Goal: Task Accomplishment & Management: Manage account settings

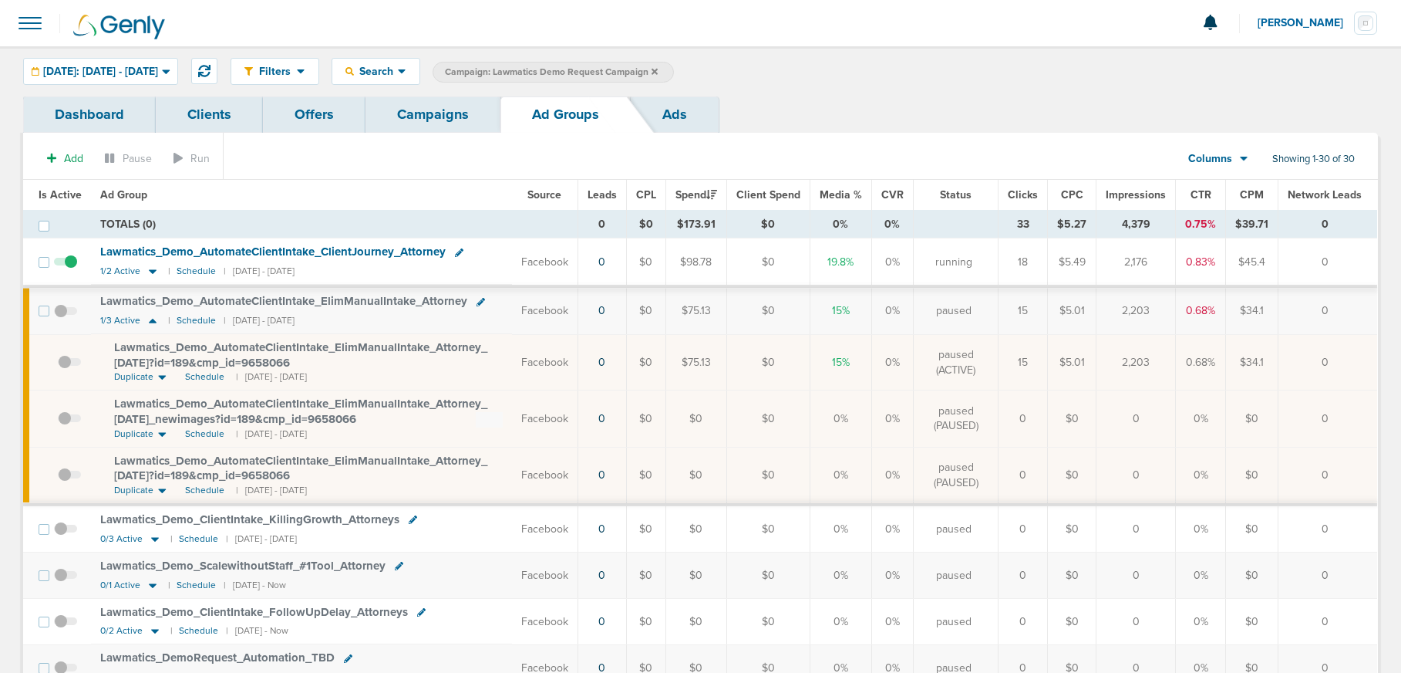
click at [429, 113] on link "Campaigns" at bounding box center [433, 114] width 135 height 36
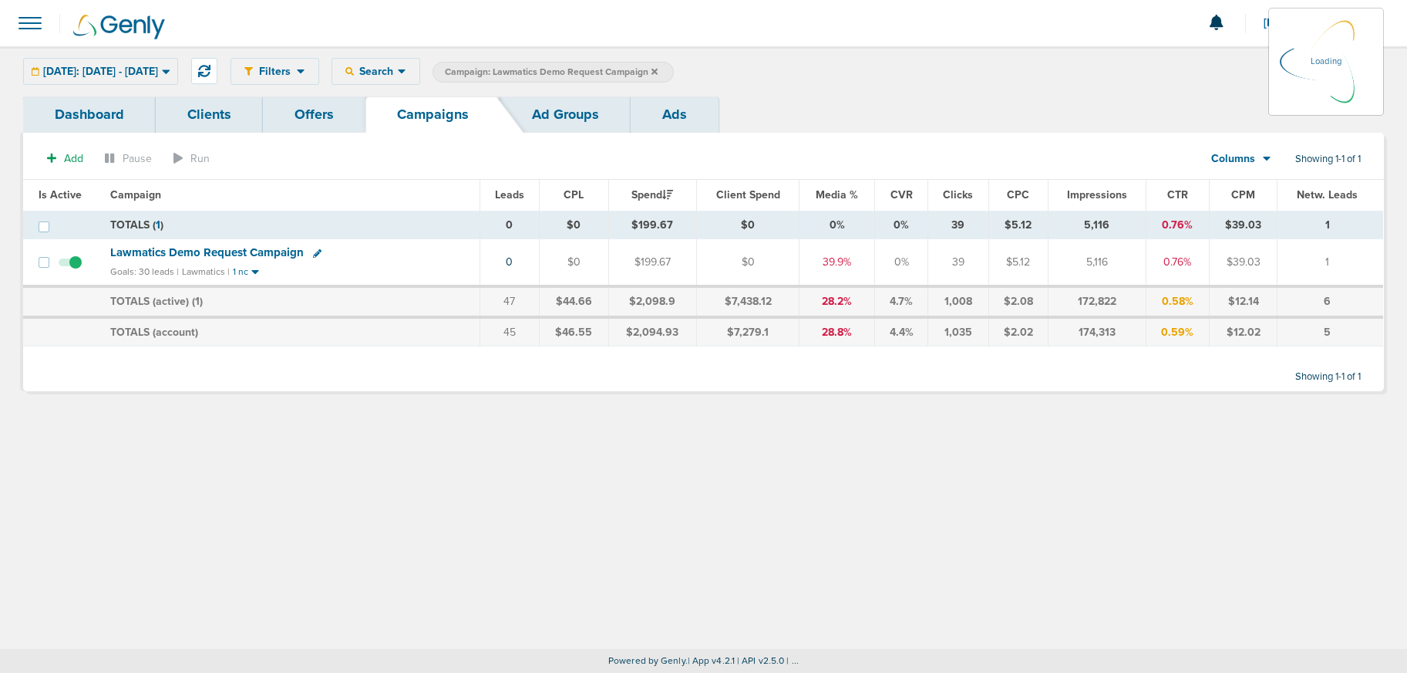
click at [658, 71] on icon at bounding box center [655, 71] width 6 height 6
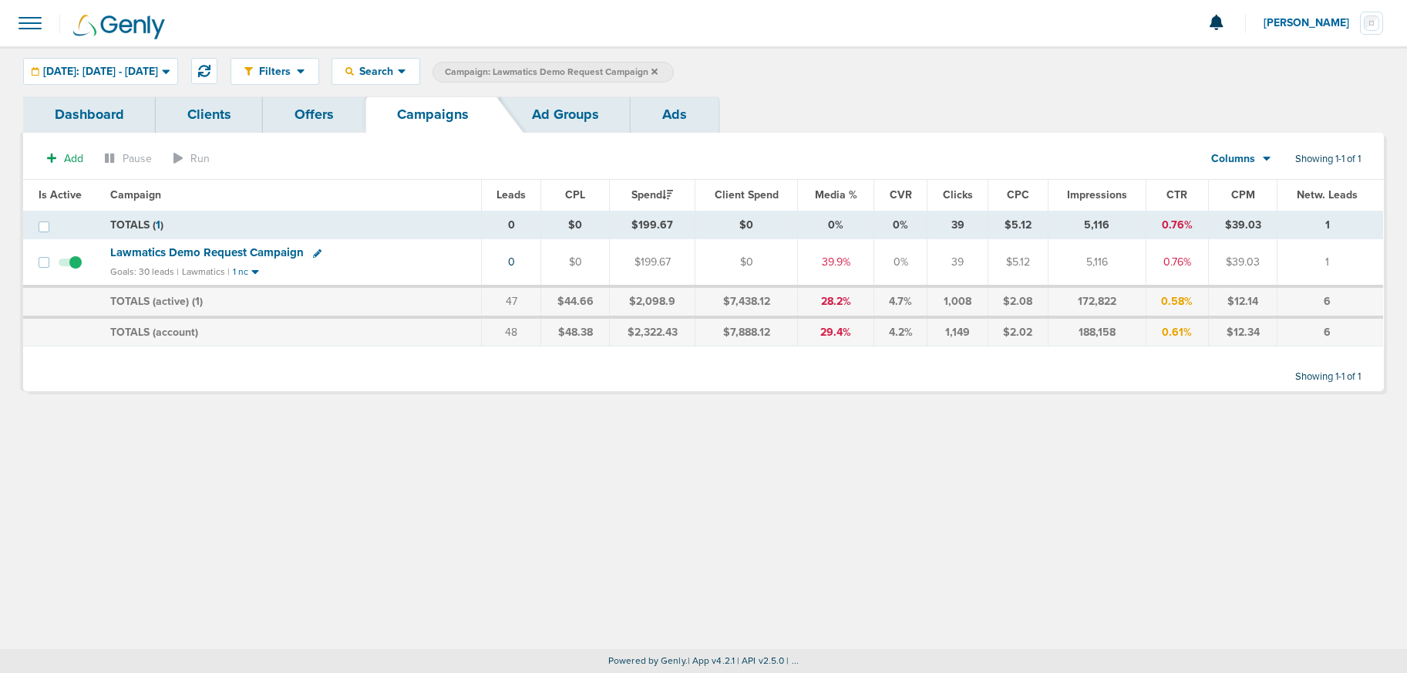
click at [674, 72] on label "Campaign: Lawmatics Demo Request Campaign" at bounding box center [553, 72] width 241 height 21
click at [658, 70] on icon at bounding box center [655, 71] width 6 height 9
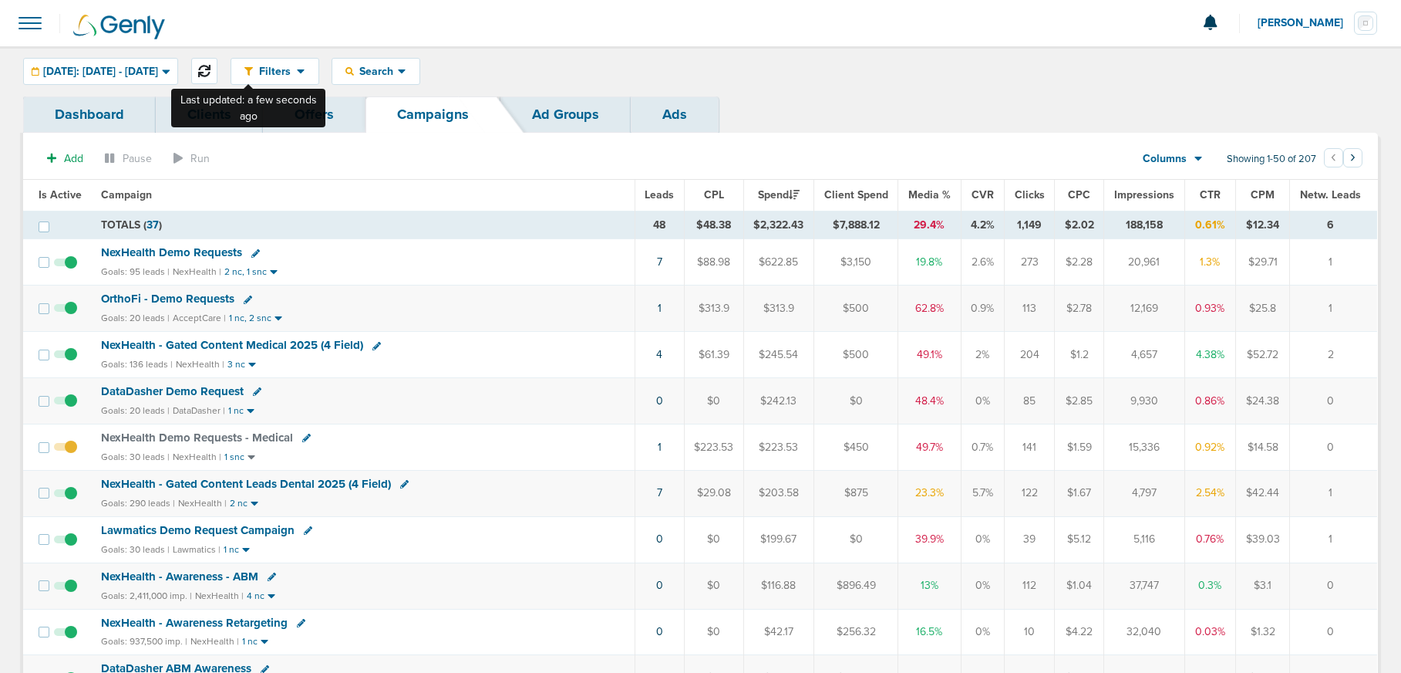
click at [211, 74] on icon at bounding box center [204, 71] width 12 height 12
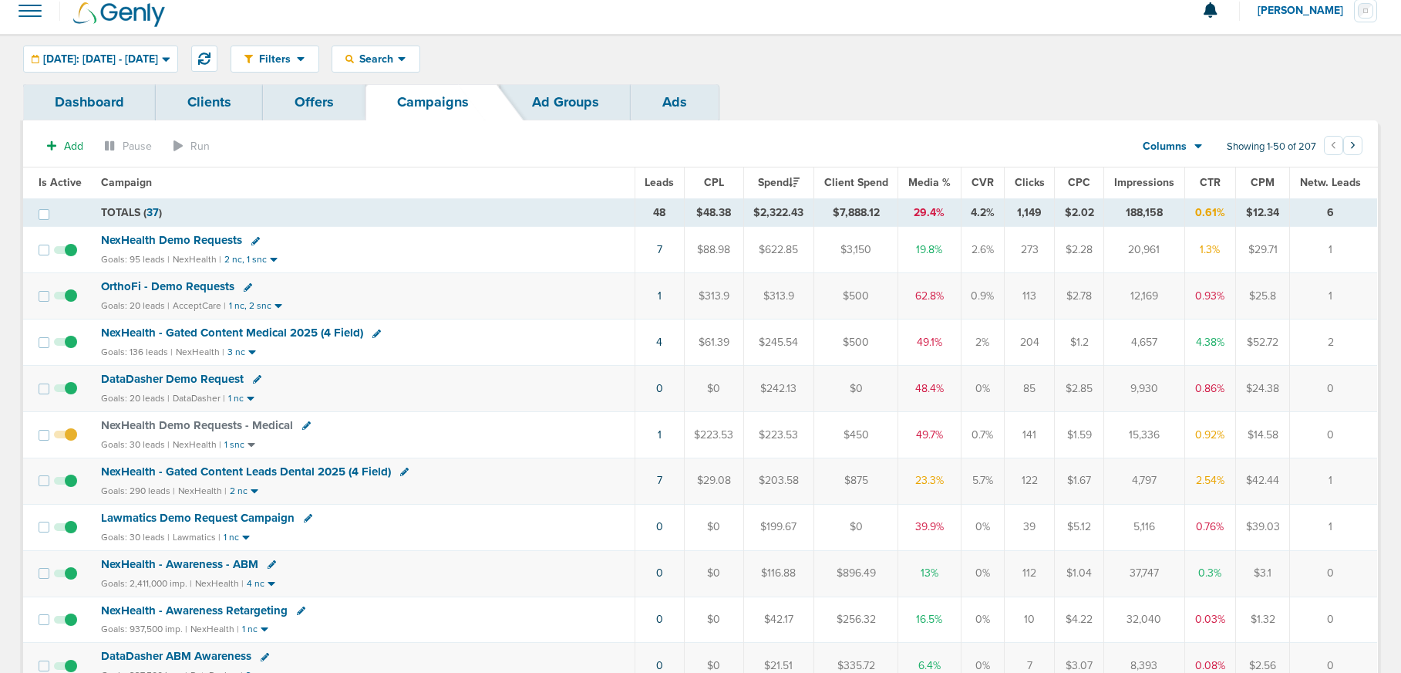
scroll to position [9, 0]
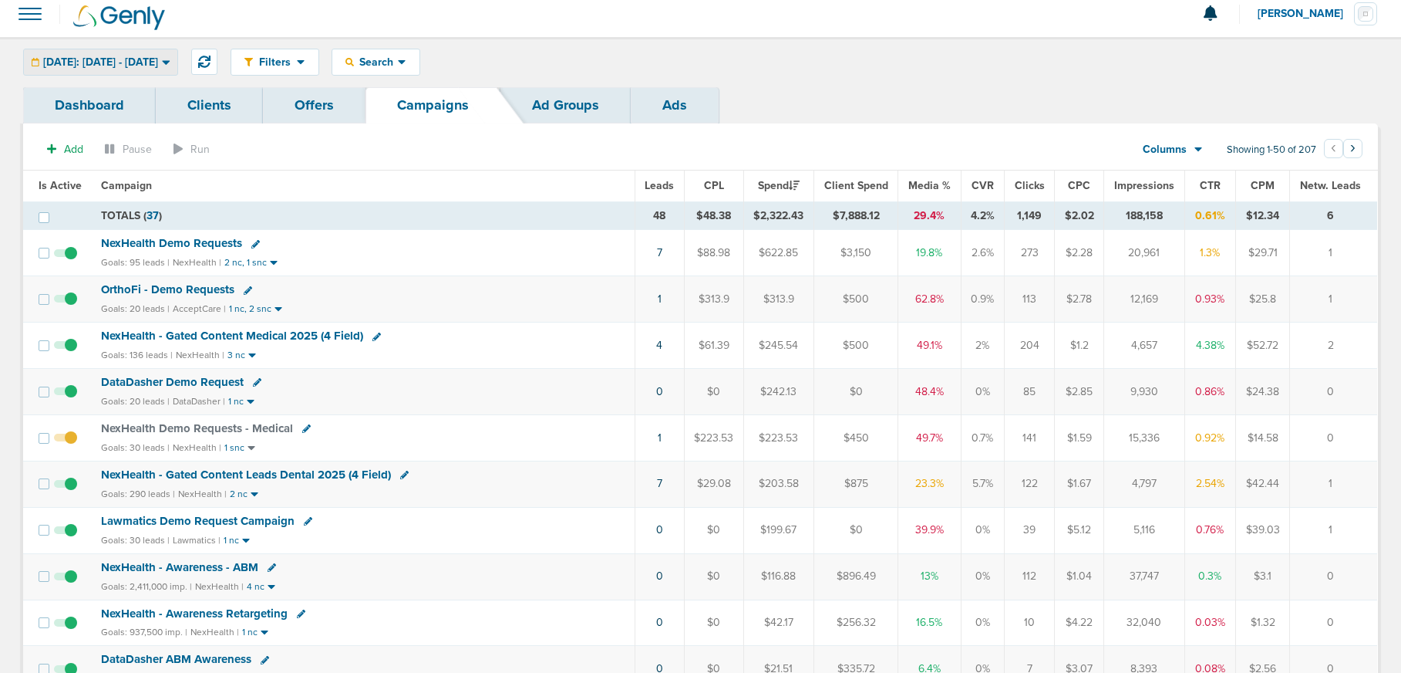
click at [148, 59] on span "[DATE]: [DATE] - [DATE]" at bounding box center [100, 62] width 115 height 11
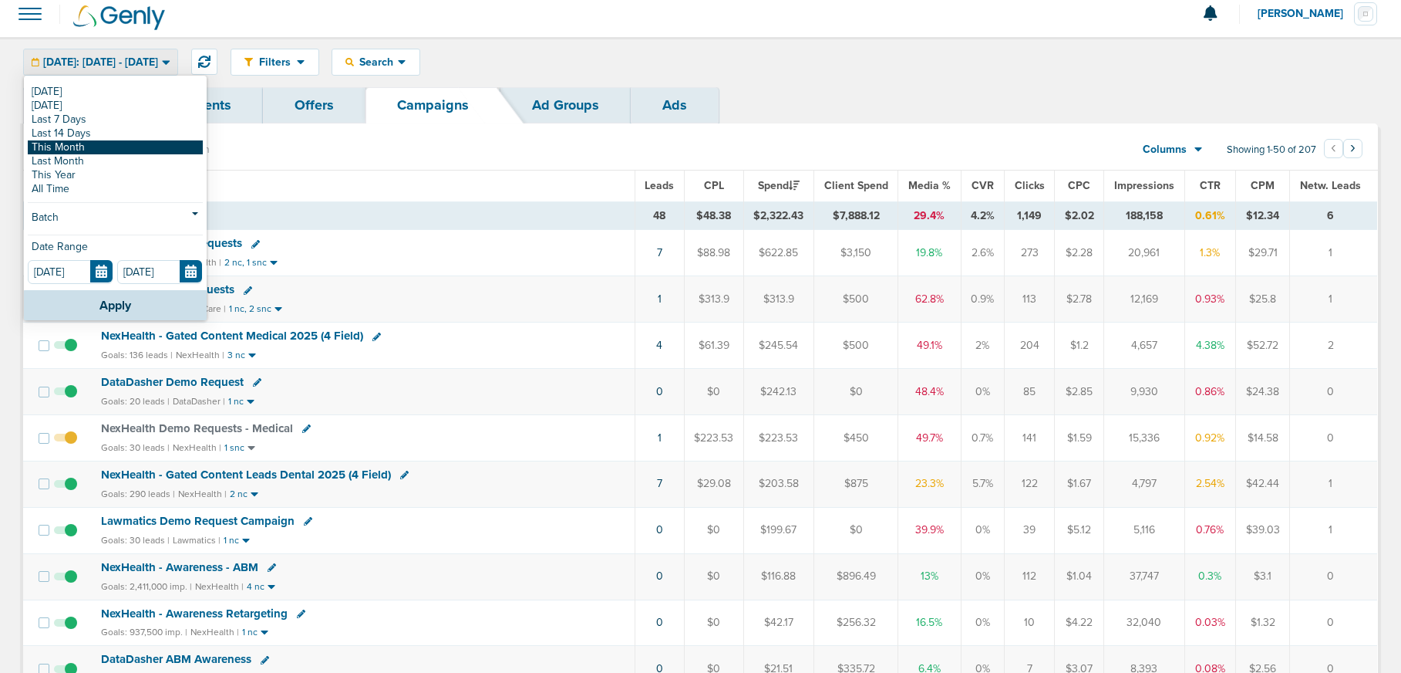
click at [105, 151] on link "This Month" at bounding box center [115, 147] width 175 height 14
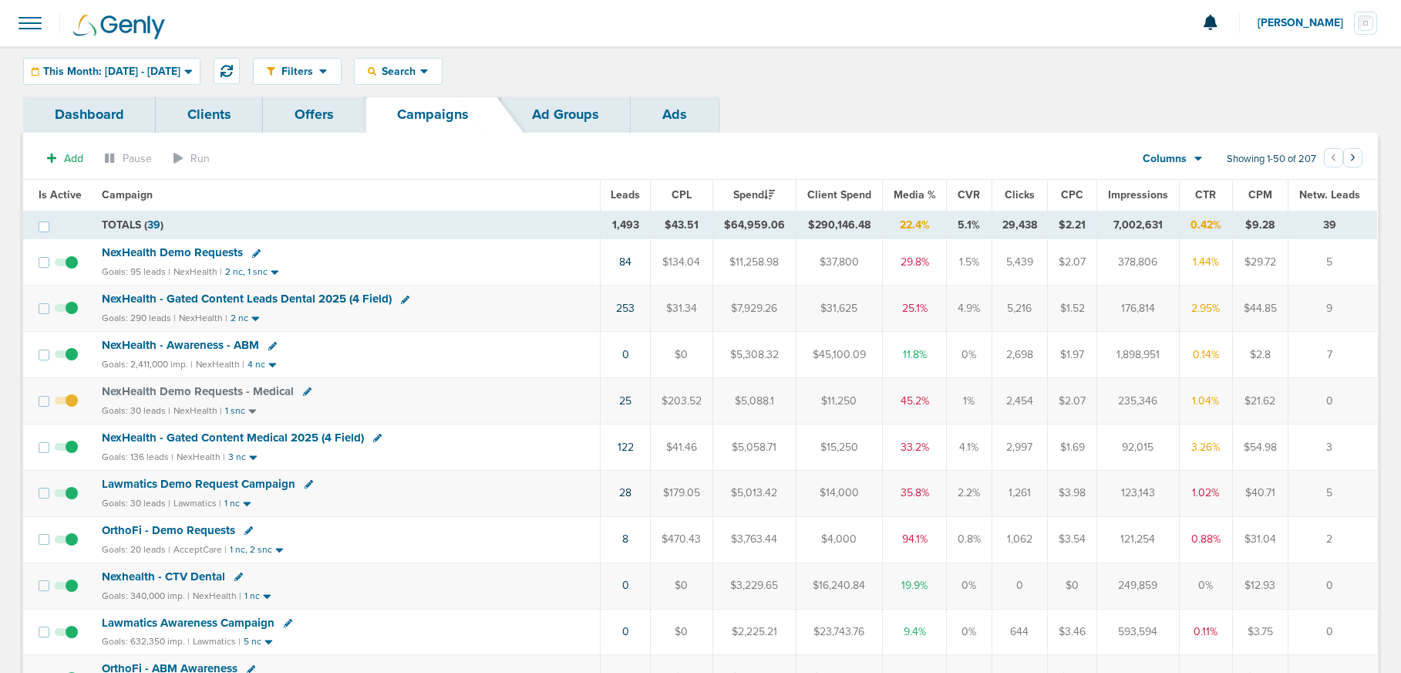
click at [401, 299] on icon at bounding box center [405, 299] width 8 height 8
select select
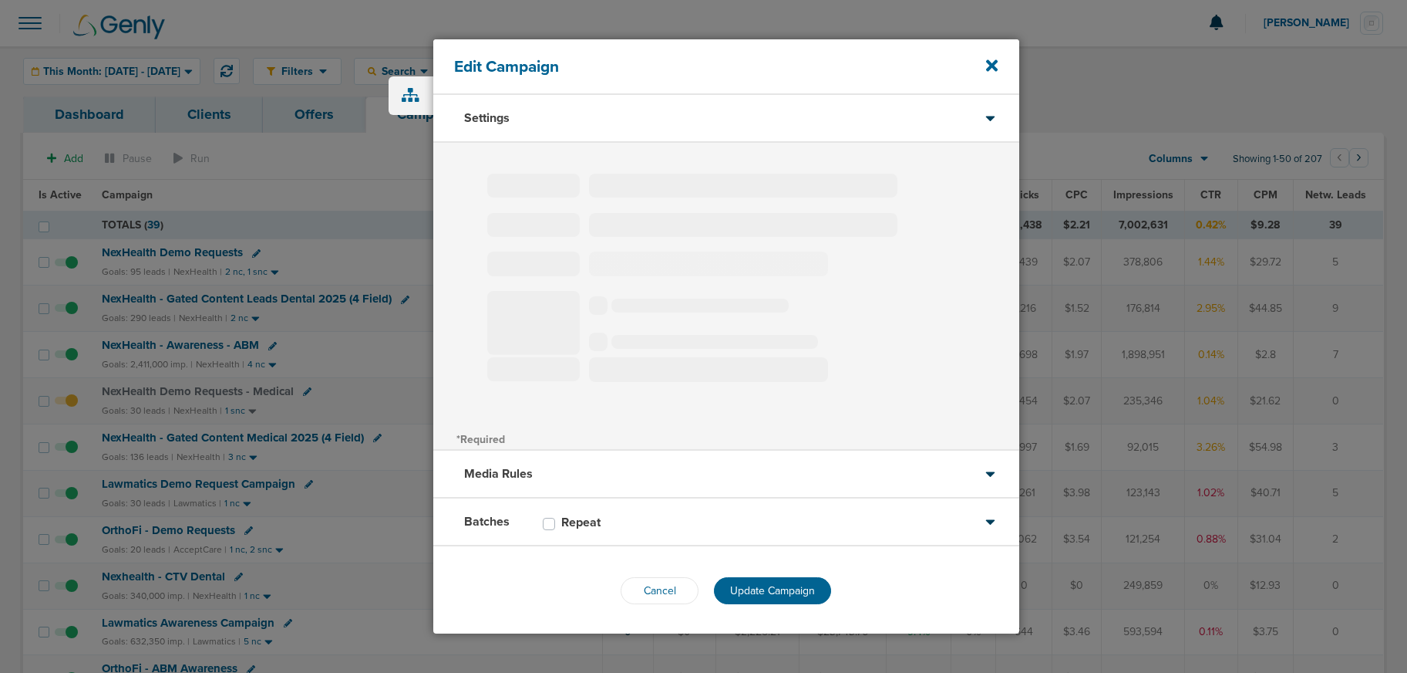
type input "NexHealth - Gated Content Leads Dental 2025 (4 Field)"
select select "Leads"
radio input "true"
select select "readWrite"
select select "1"
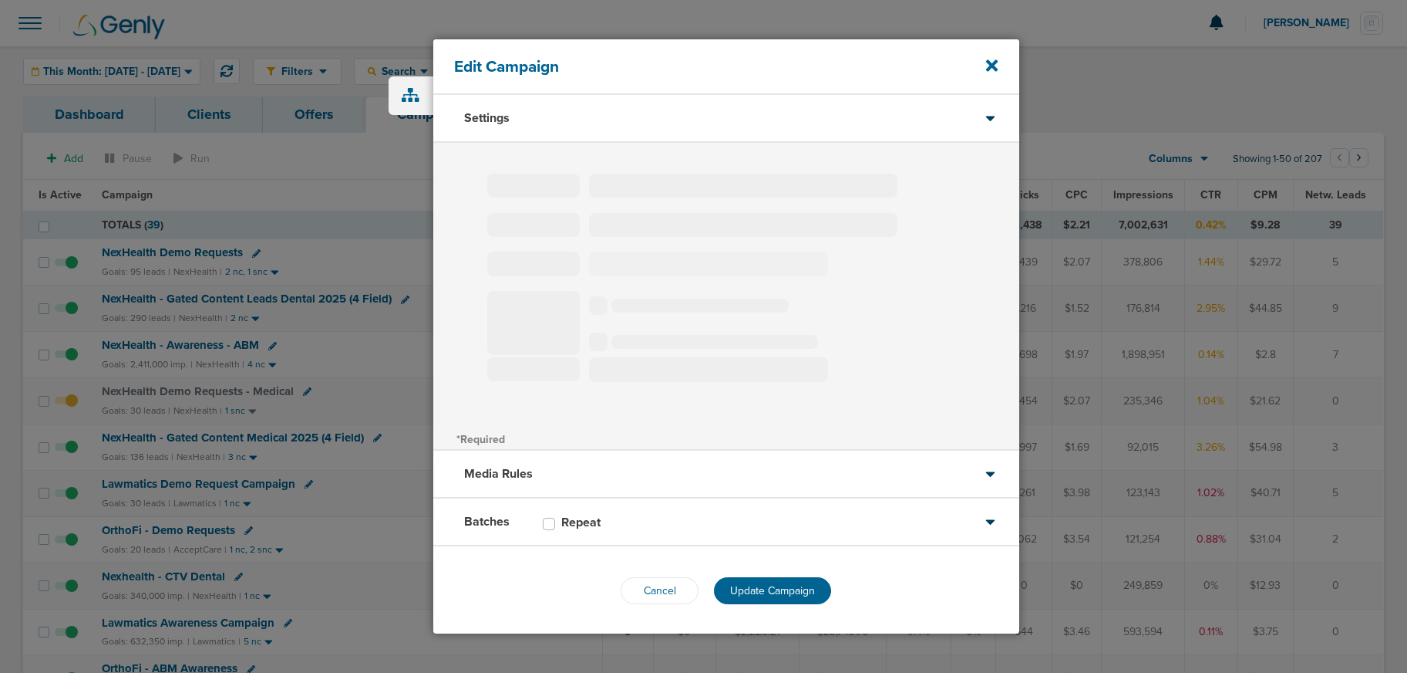
select select "1"
select select "2"
select select "3"
select select "4"
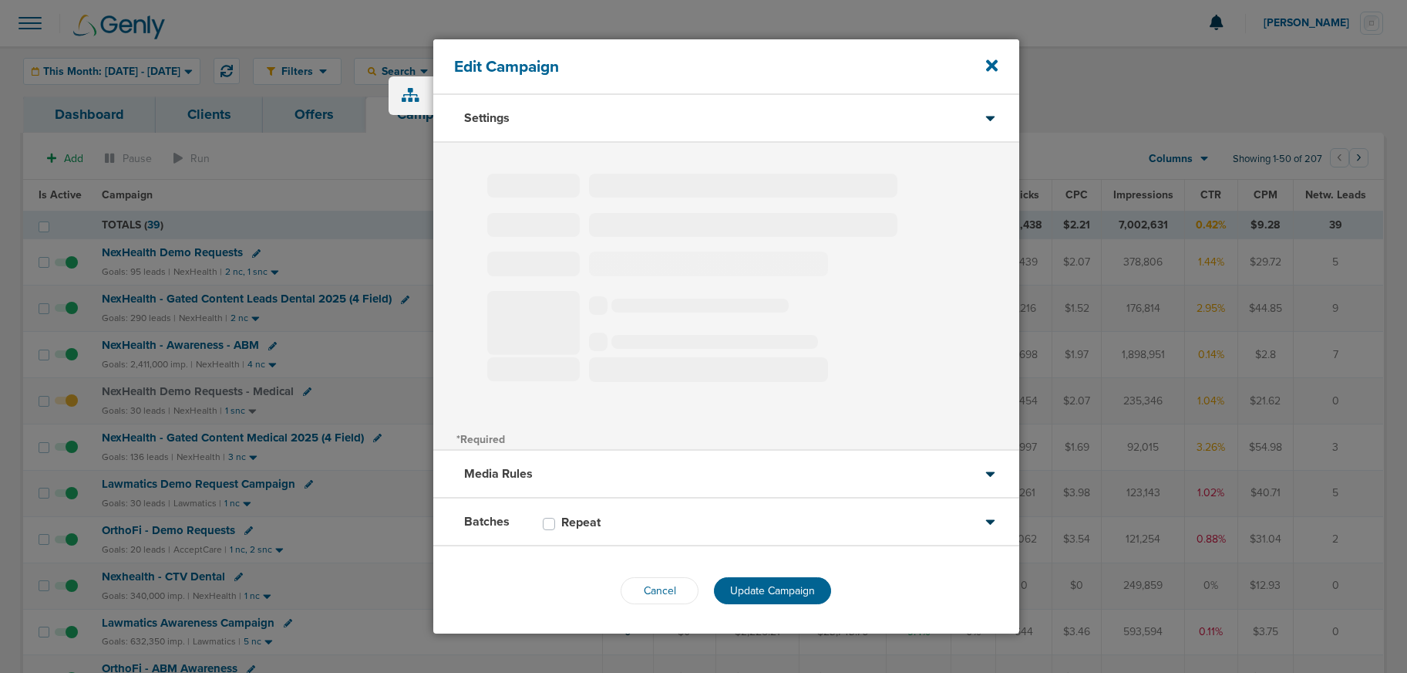
select select "6"
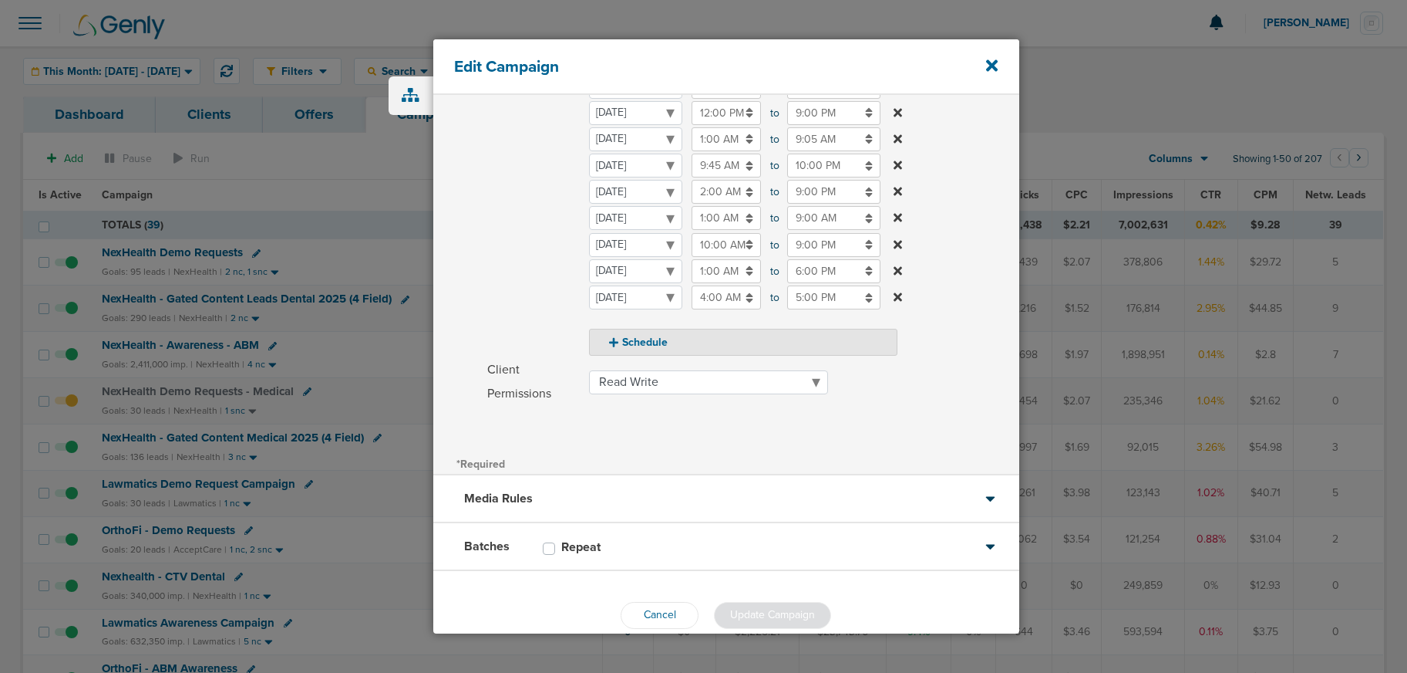
scroll to position [309, 0]
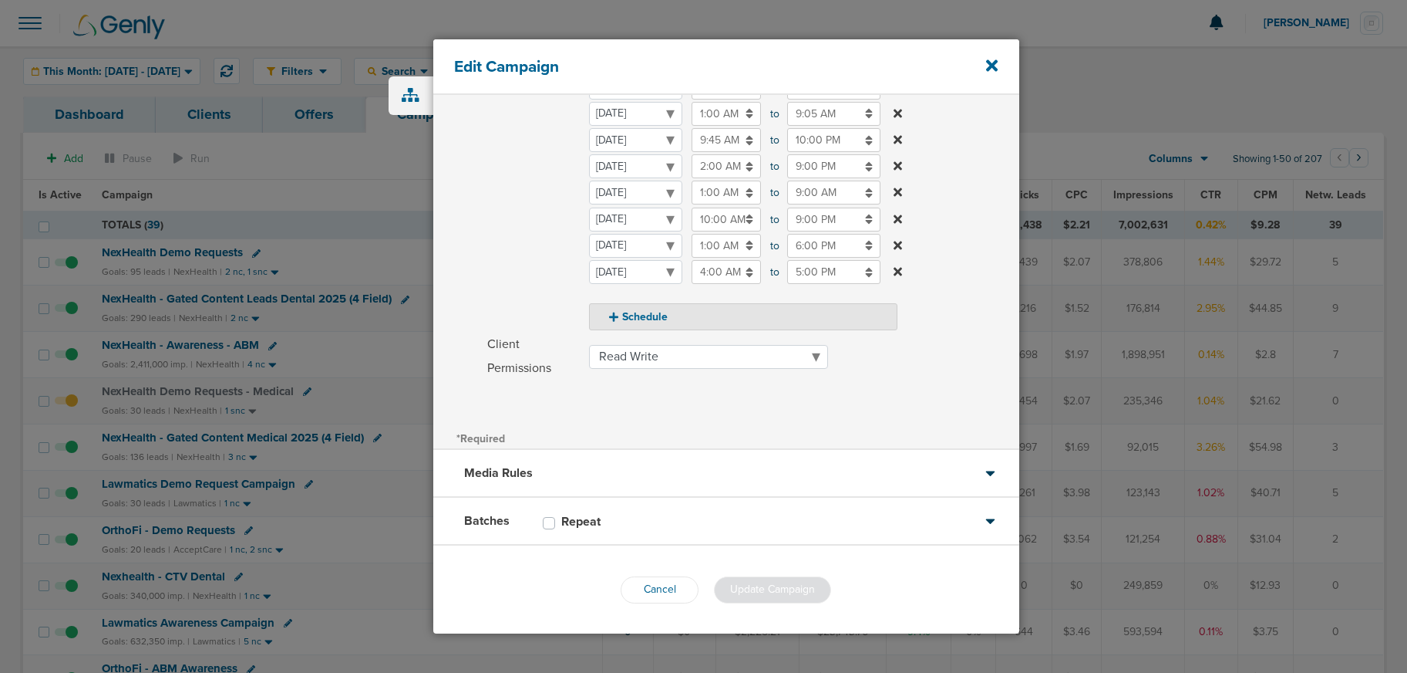
click at [645, 517] on div "Batches Repeat" at bounding box center [726, 521] width 586 height 48
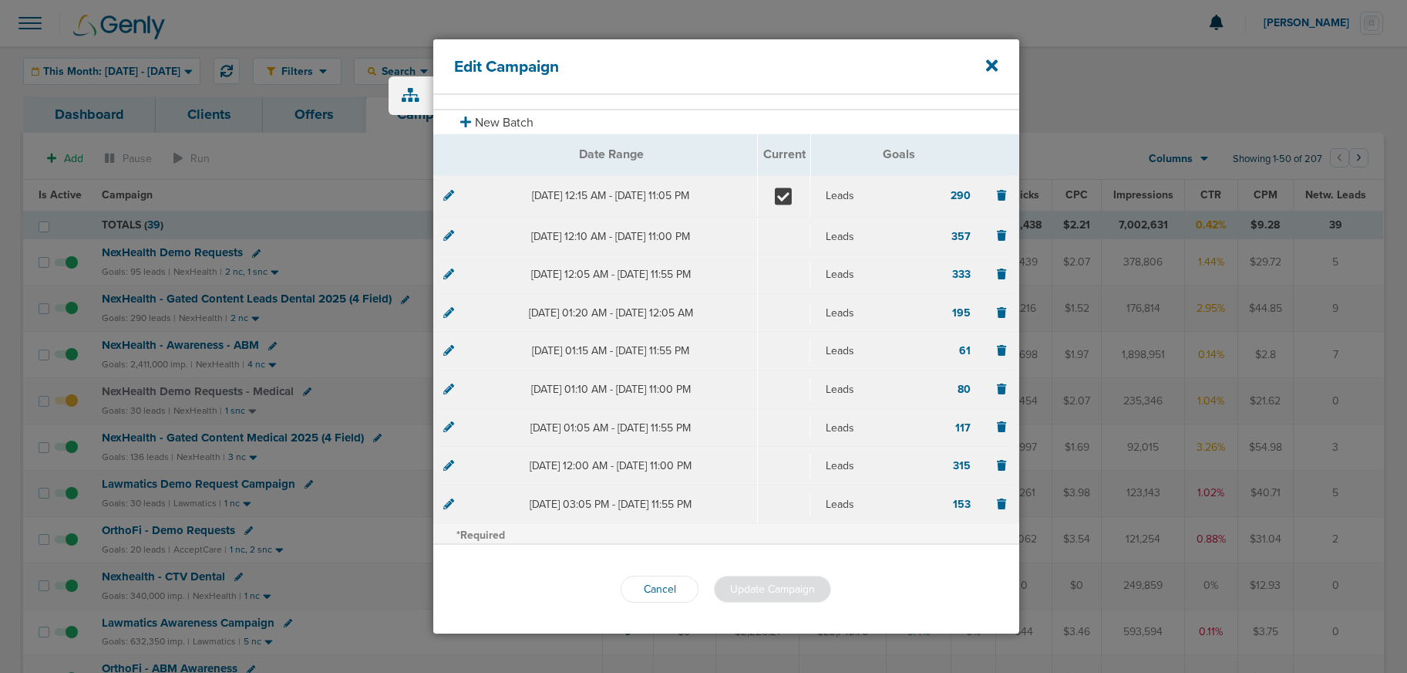
scroll to position [130, 0]
click at [446, 194] on icon at bounding box center [448, 193] width 11 height 11
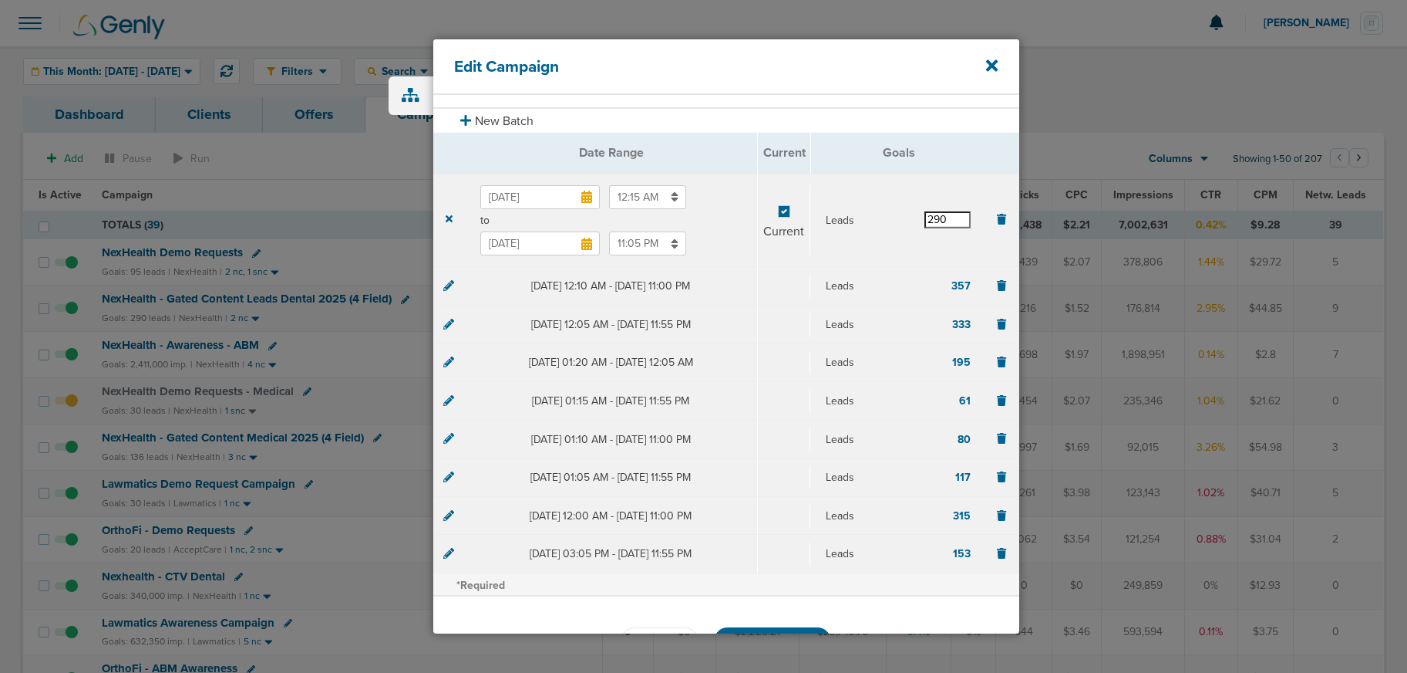
drag, startPoint x: 945, startPoint y: 221, endPoint x: 852, endPoint y: 217, distance: 92.6
click at [852, 217] on div "Leads 290" at bounding box center [898, 219] width 145 height 17
type input "308"
click at [889, 194] on section "[DATE] 12:15 AM to [DATE] 11:05 PM Current Leads 308" at bounding box center [725, 221] width 585 height 94
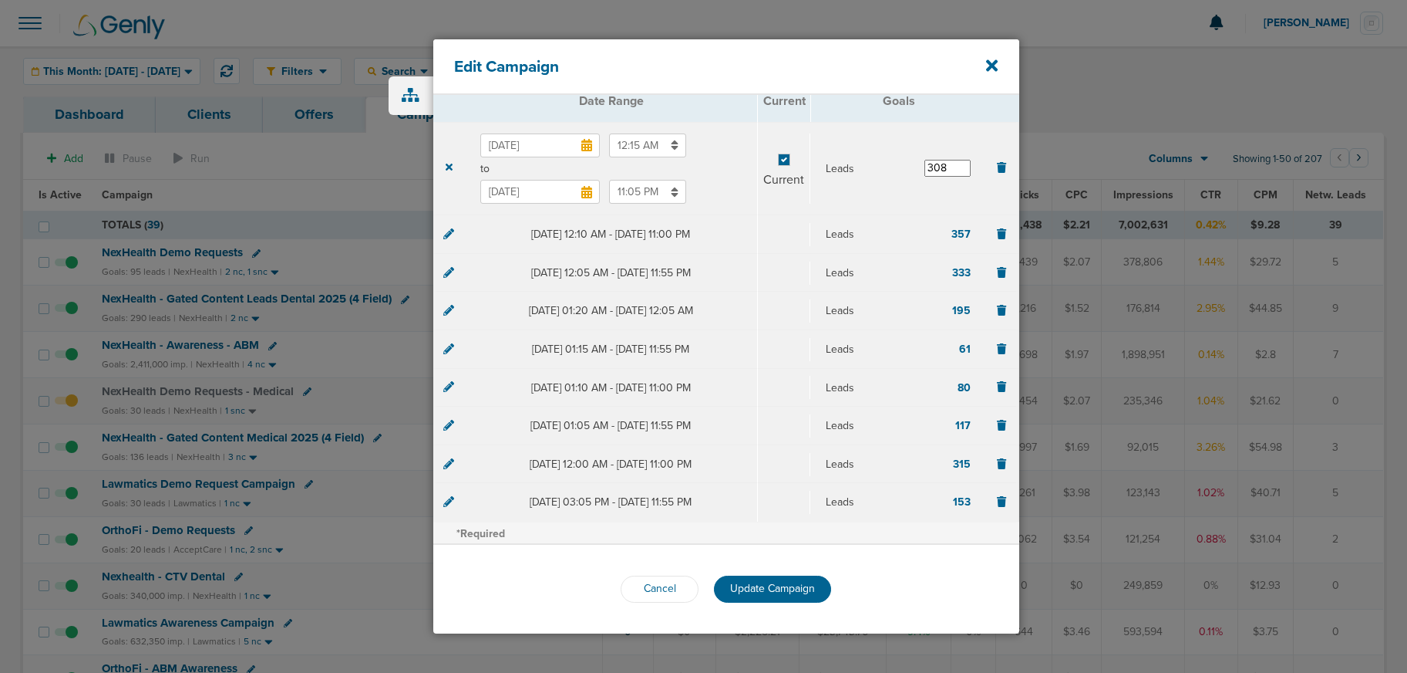
click at [774, 583] on span "Update Campaign" at bounding box center [772, 587] width 85 height 13
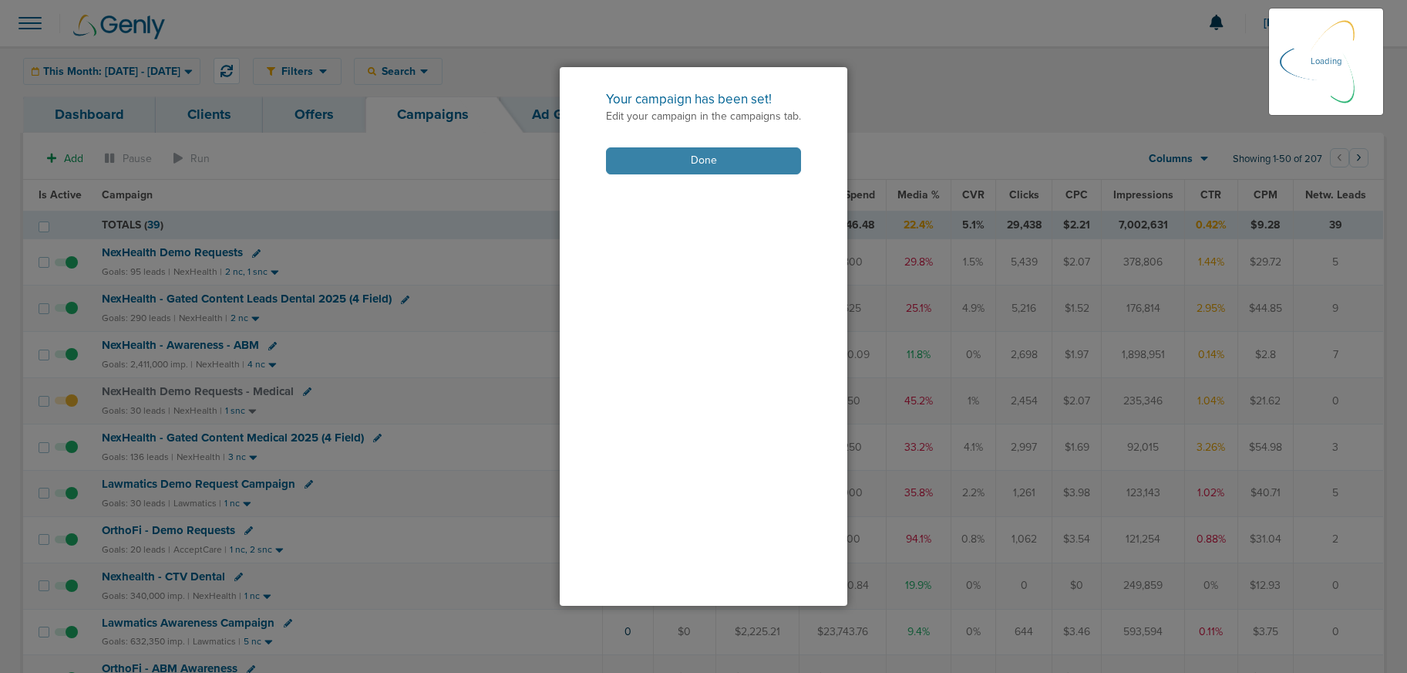
click at [682, 156] on button "Done" at bounding box center [703, 160] width 195 height 27
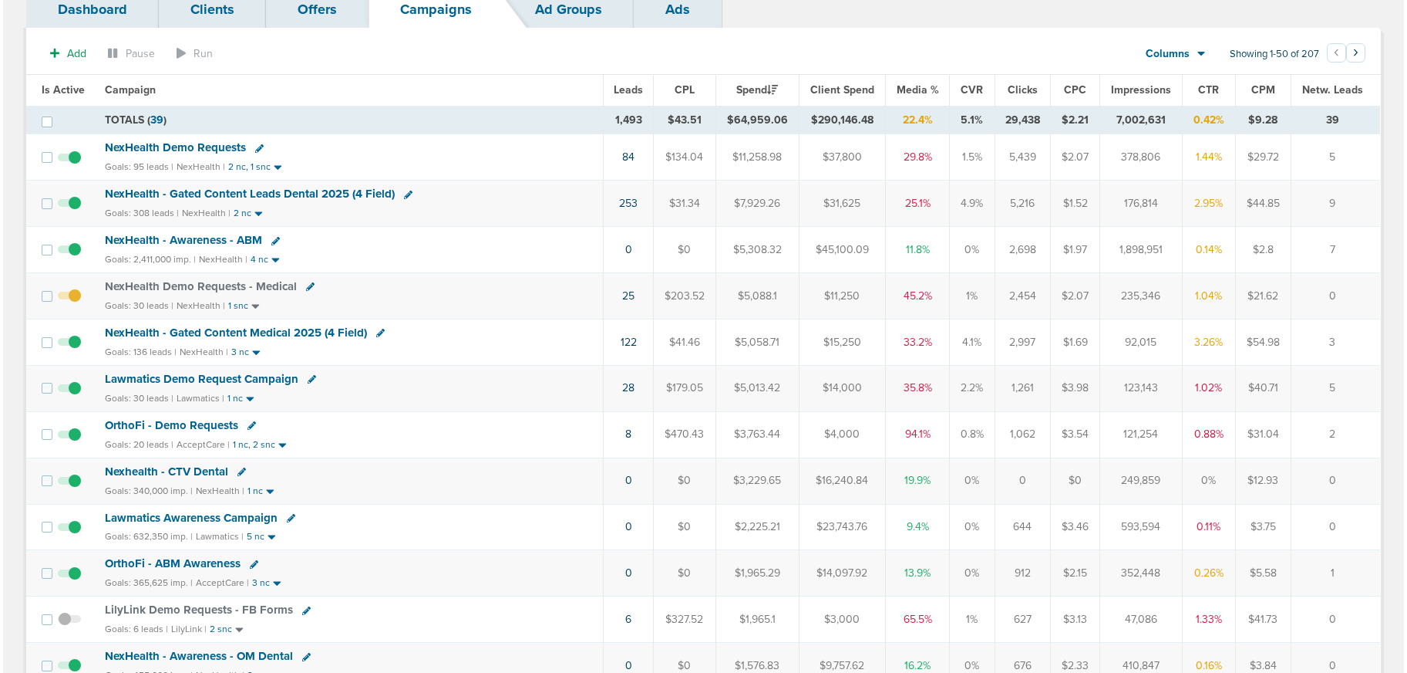
scroll to position [116, 0]
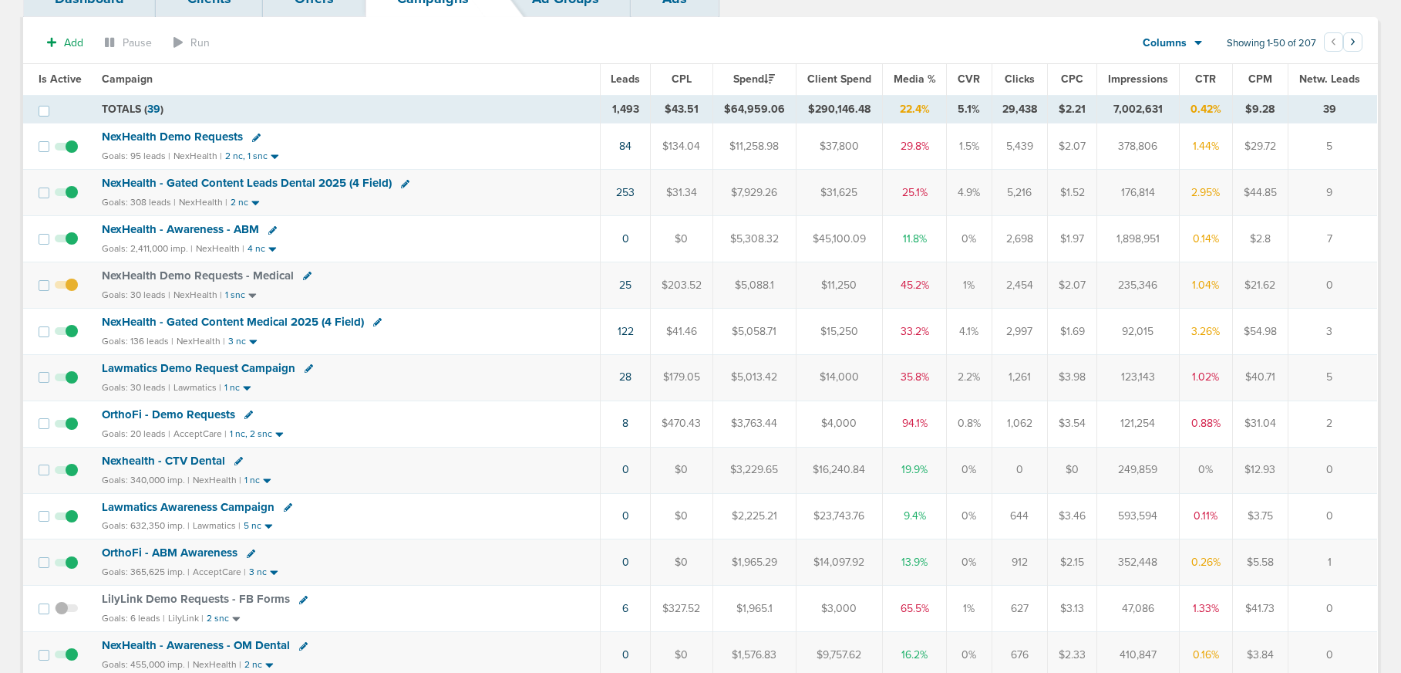
click at [377, 320] on icon at bounding box center [377, 322] width 8 height 8
select select
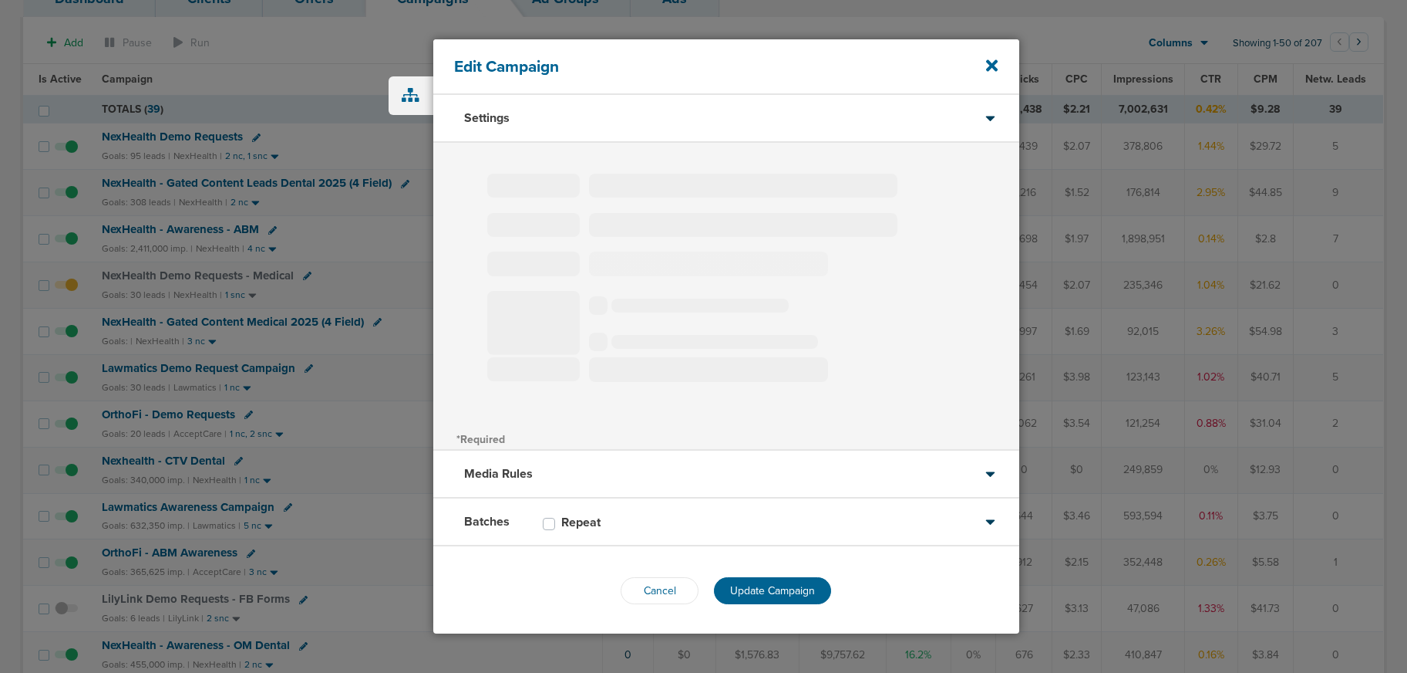
type input "NexHealth - Gated Content Medical 2025 (4 Field)"
select select "Leads"
radio input "true"
select select "readWrite"
type input "25"
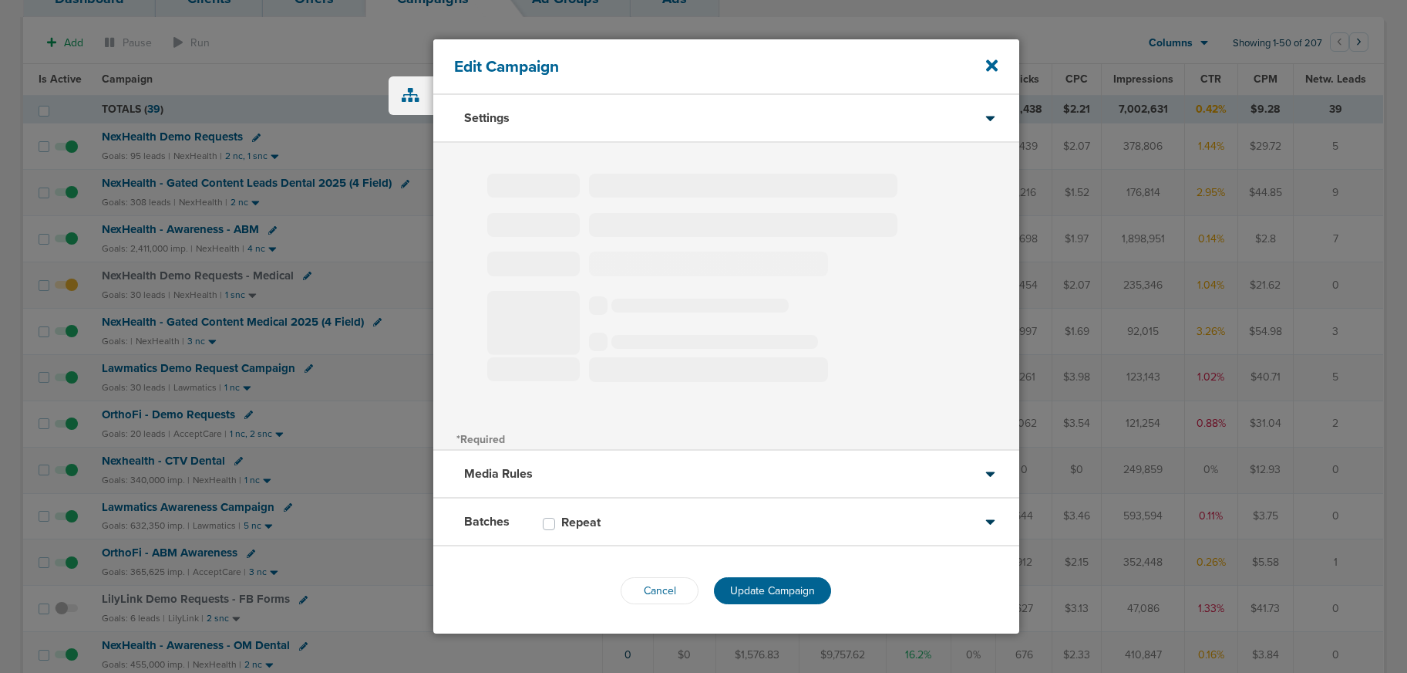
select select "1"
select select "2"
select select "3"
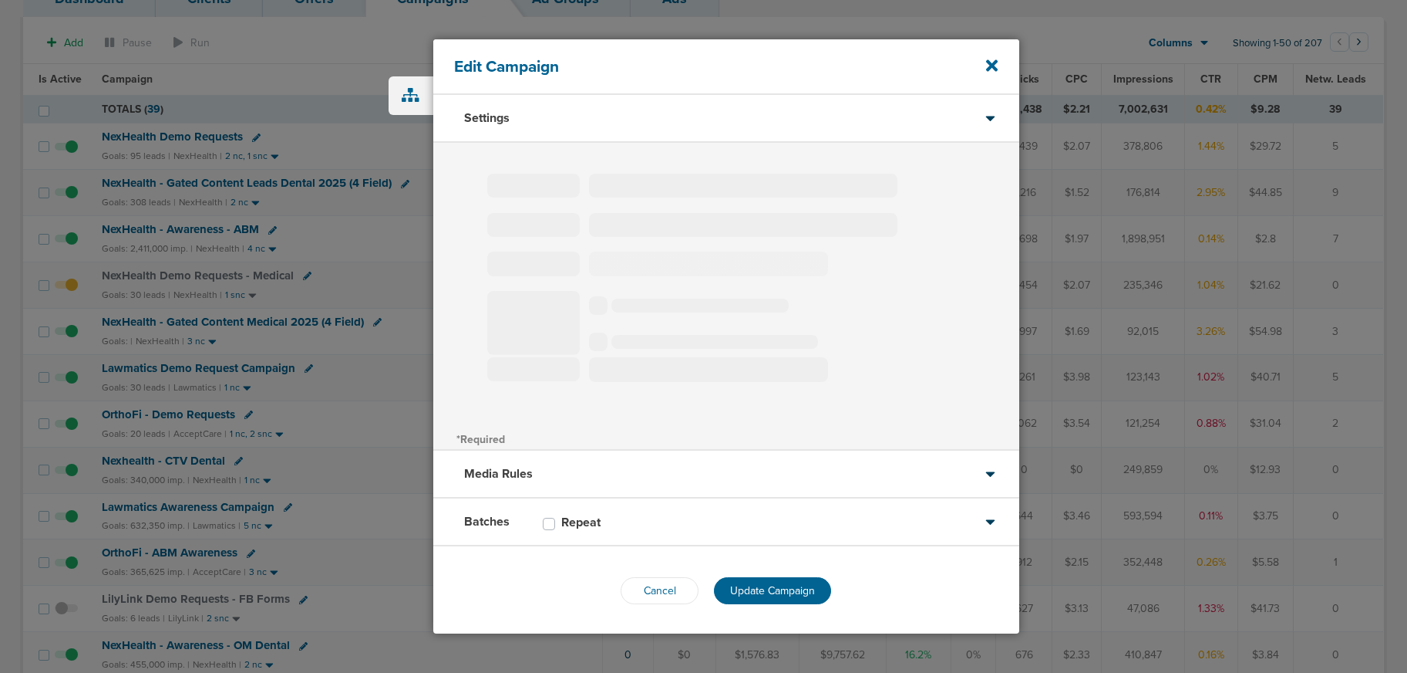
select select "3"
select select "4"
select select "6"
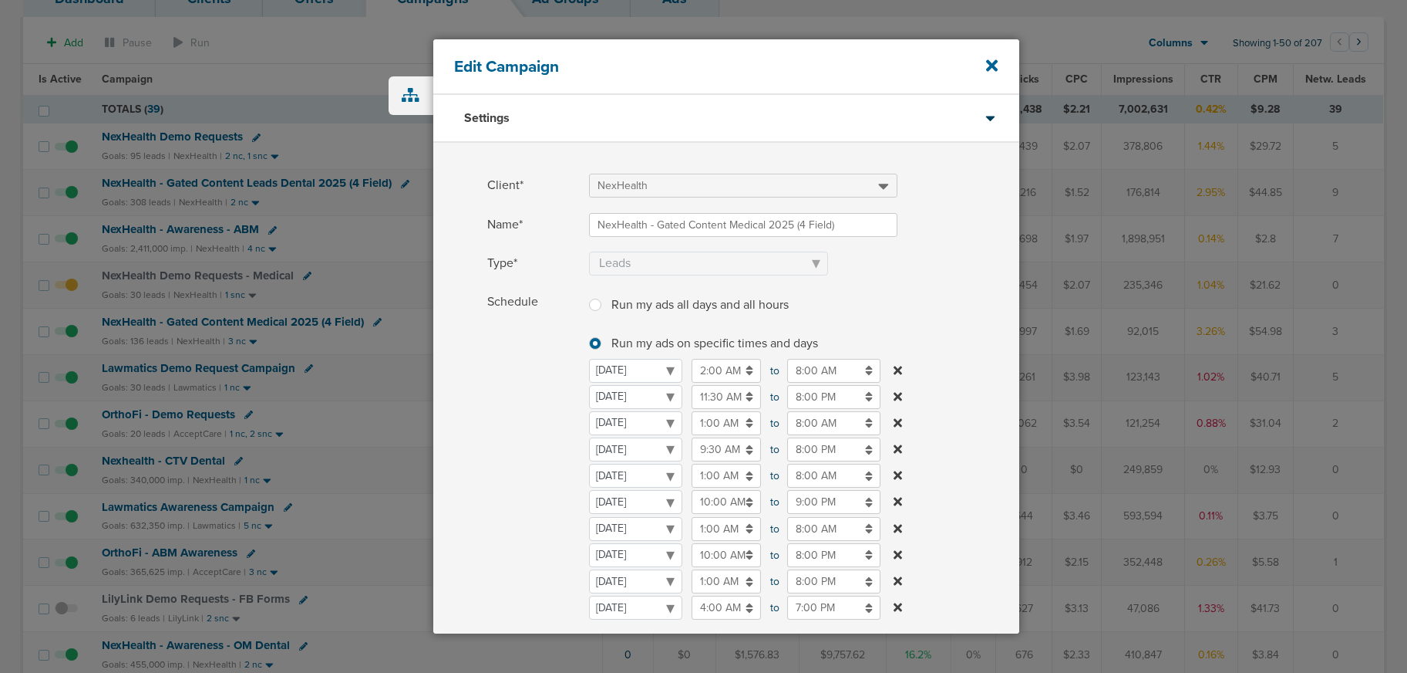
scroll to position [336, 0]
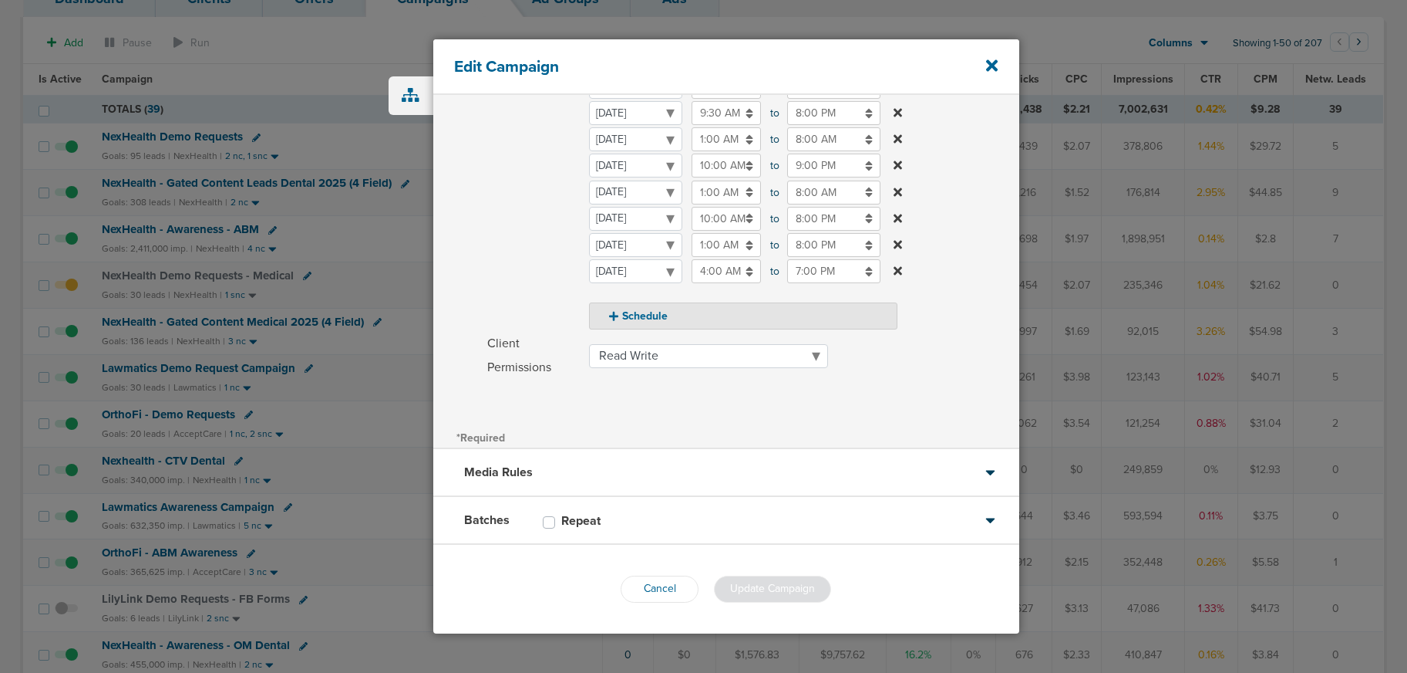
click at [585, 476] on div "Media Rules" at bounding box center [726, 473] width 586 height 48
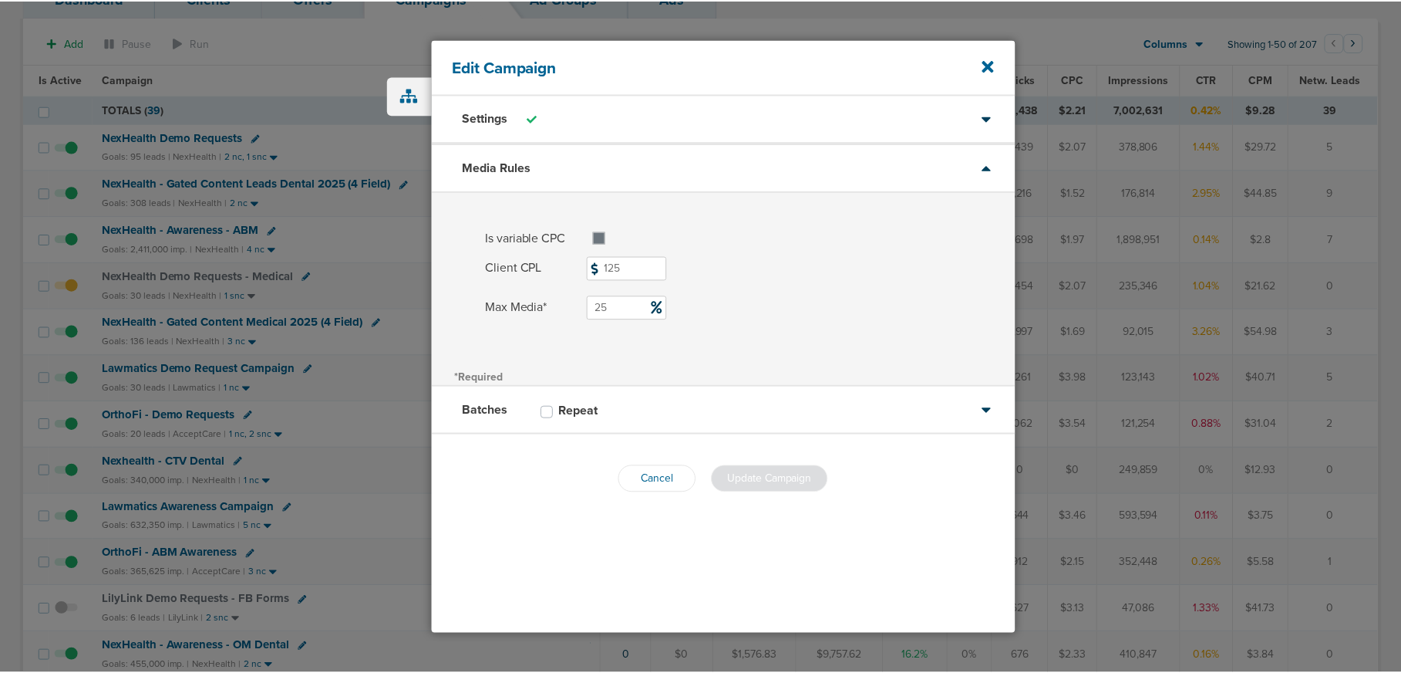
scroll to position [0, 0]
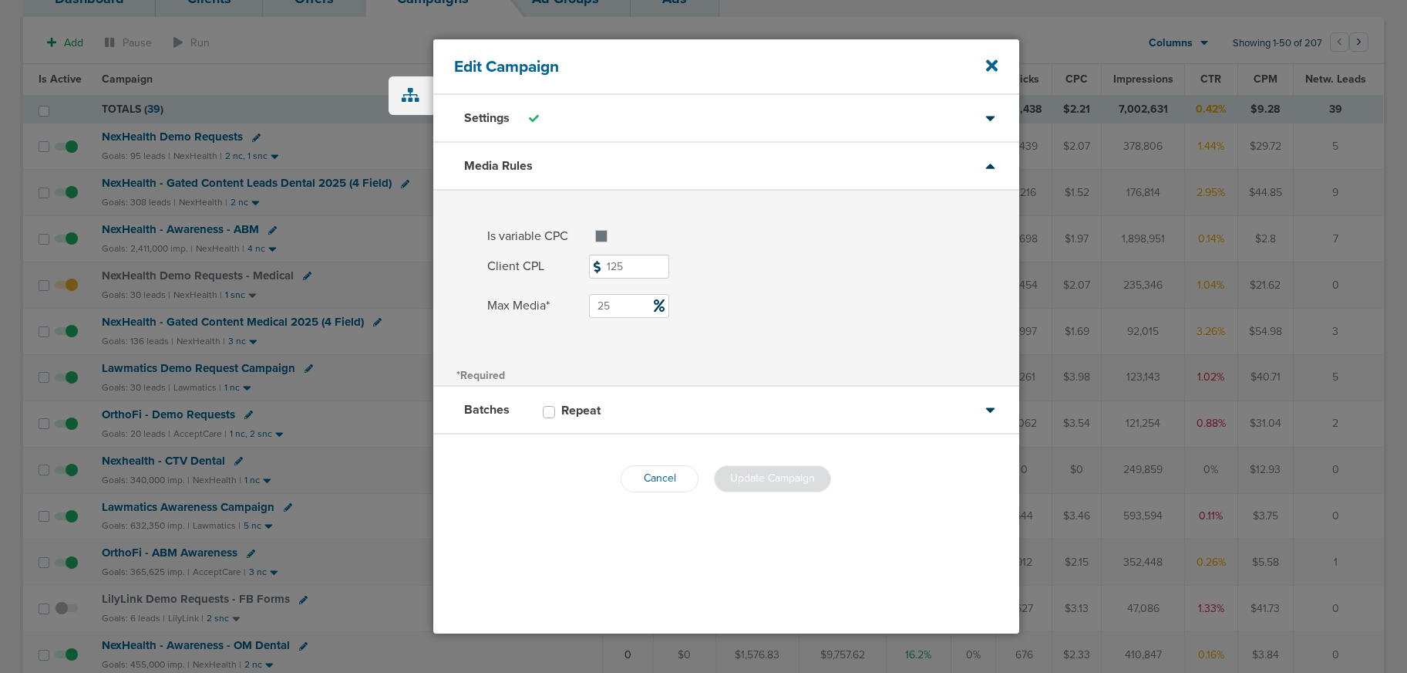
click at [639, 415] on div "Batches Repeat" at bounding box center [726, 410] width 586 height 48
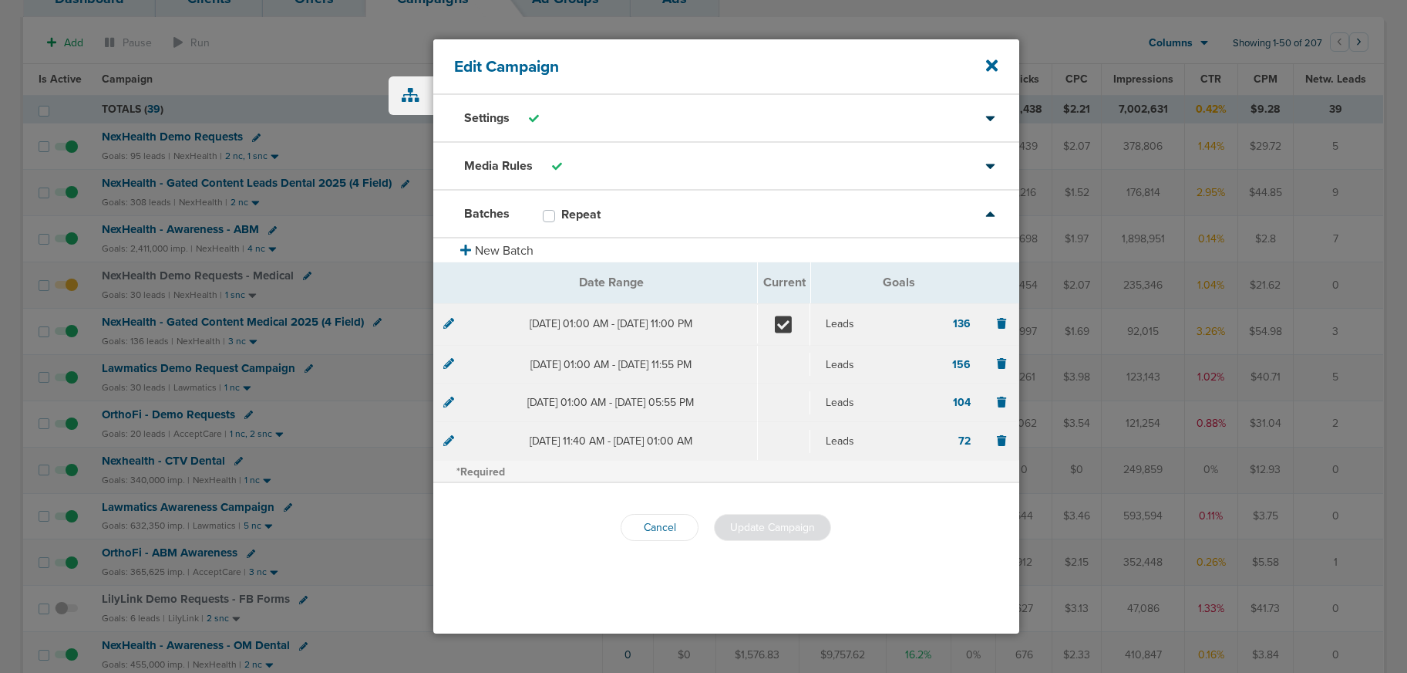
click at [450, 323] on icon at bounding box center [448, 323] width 11 height 11
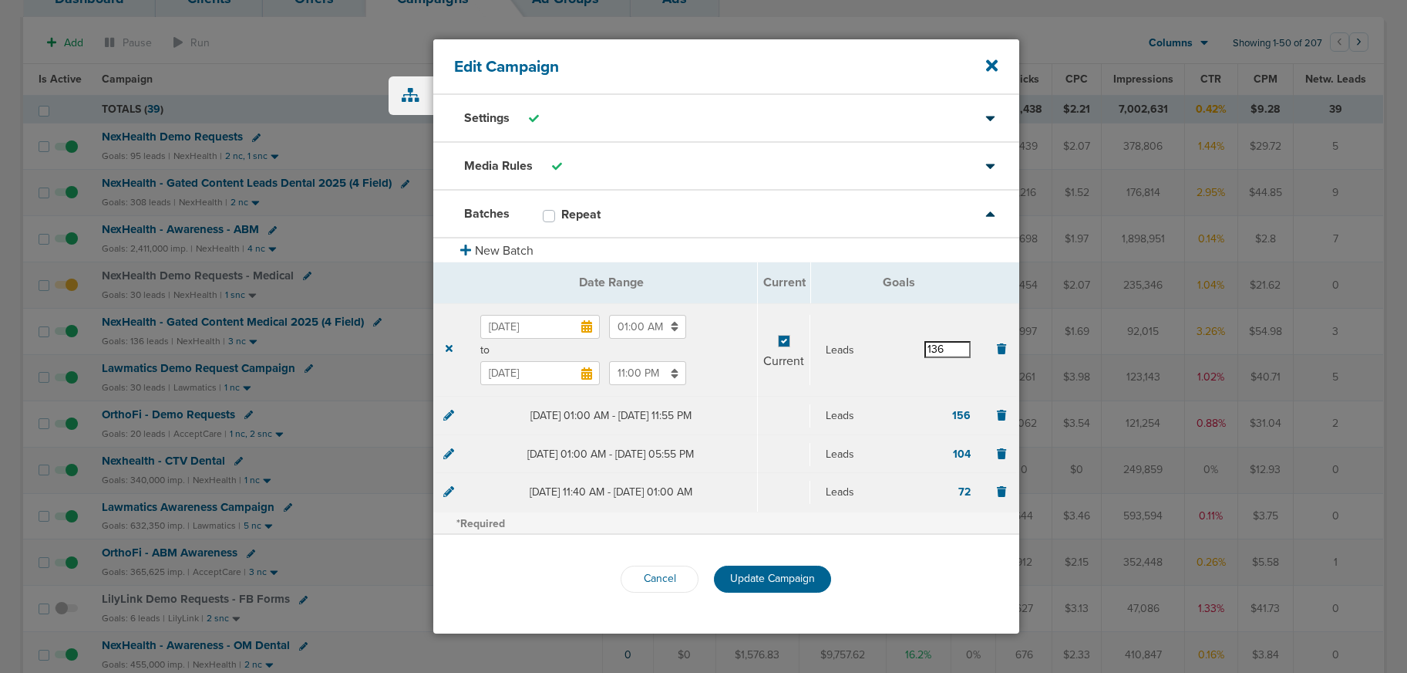
drag, startPoint x: 945, startPoint y: 353, endPoint x: 932, endPoint y: 351, distance: 12.6
click at [932, 351] on input "136" at bounding box center [948, 349] width 46 height 17
type input "156"
click at [779, 574] on span "Update Campaign" at bounding box center [772, 577] width 85 height 13
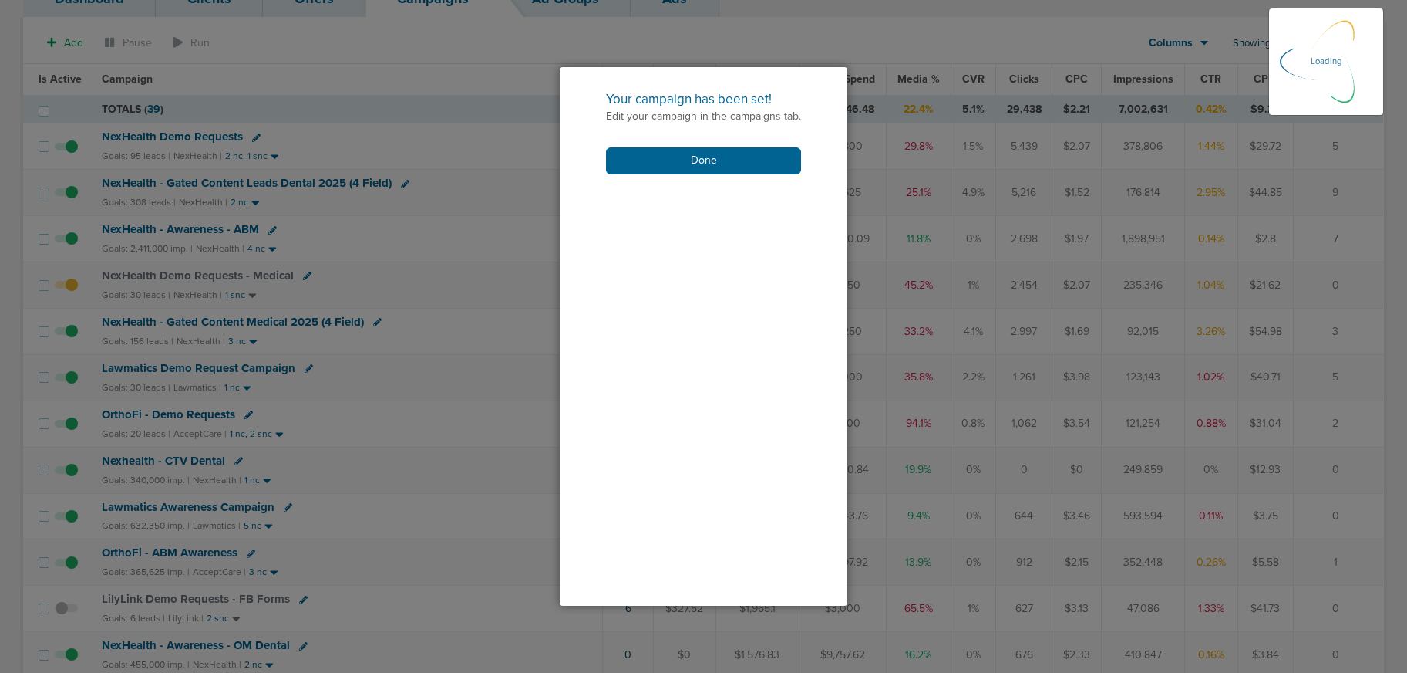
click at [648, 175] on div "Your campaign has been set! Edit your campaign in the campaigns tab. Done" at bounding box center [704, 132] width 288 height 130
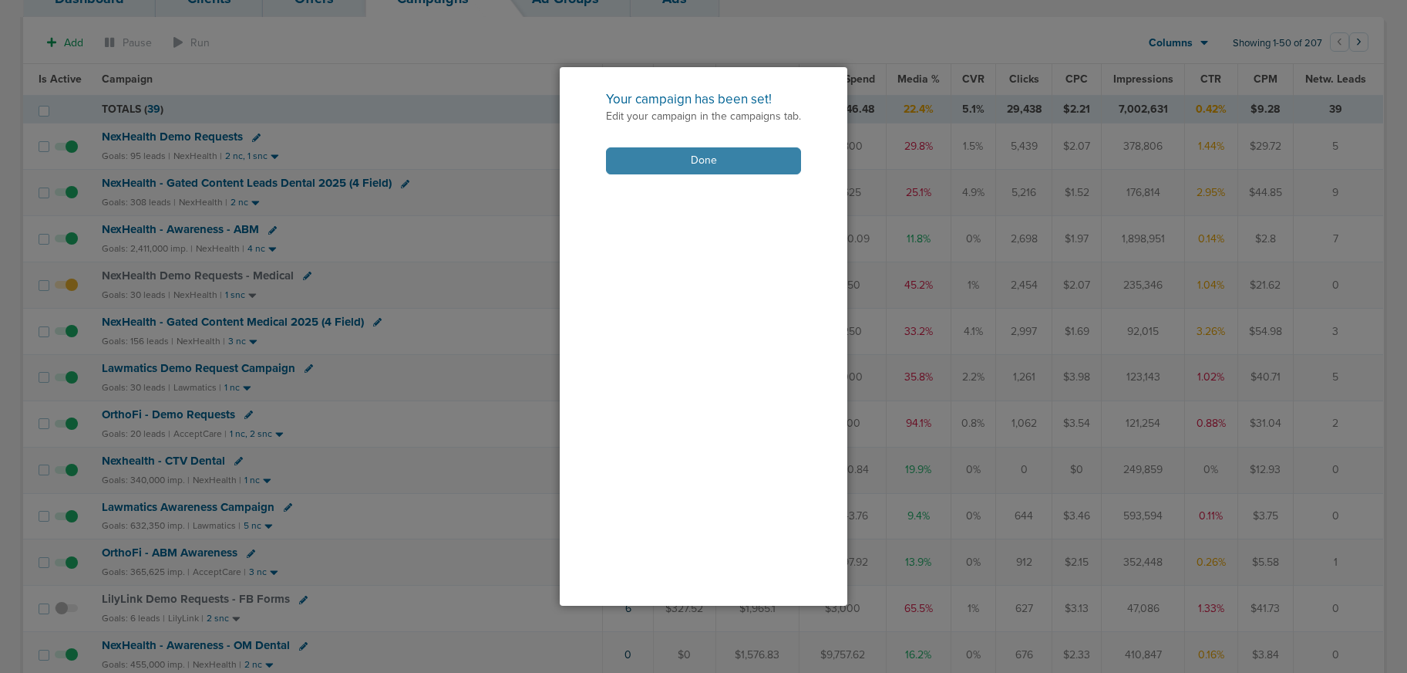
click at [649, 150] on button "Done" at bounding box center [703, 160] width 195 height 27
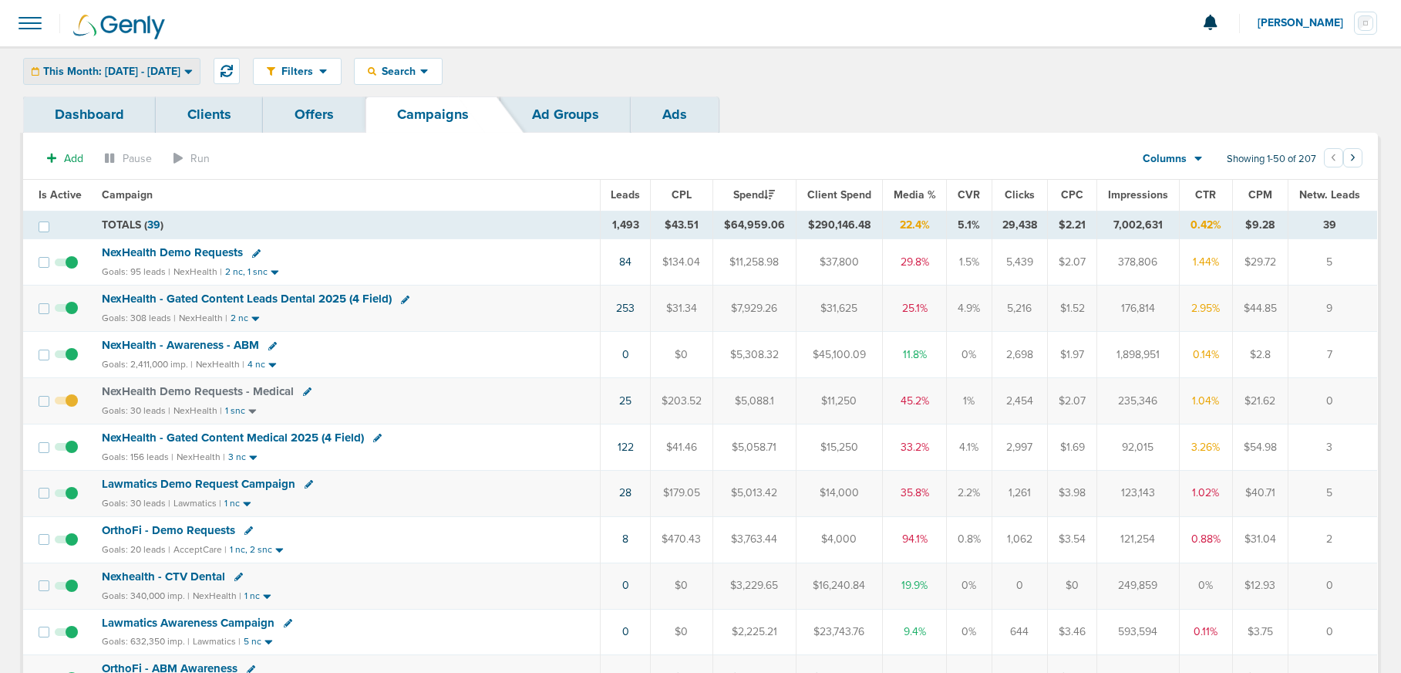
drag, startPoint x: 140, startPoint y: 68, endPoint x: 132, endPoint y: 86, distance: 19.3
click at [140, 69] on span "This Month: [DATE] - [DATE]" at bounding box center [111, 71] width 137 height 11
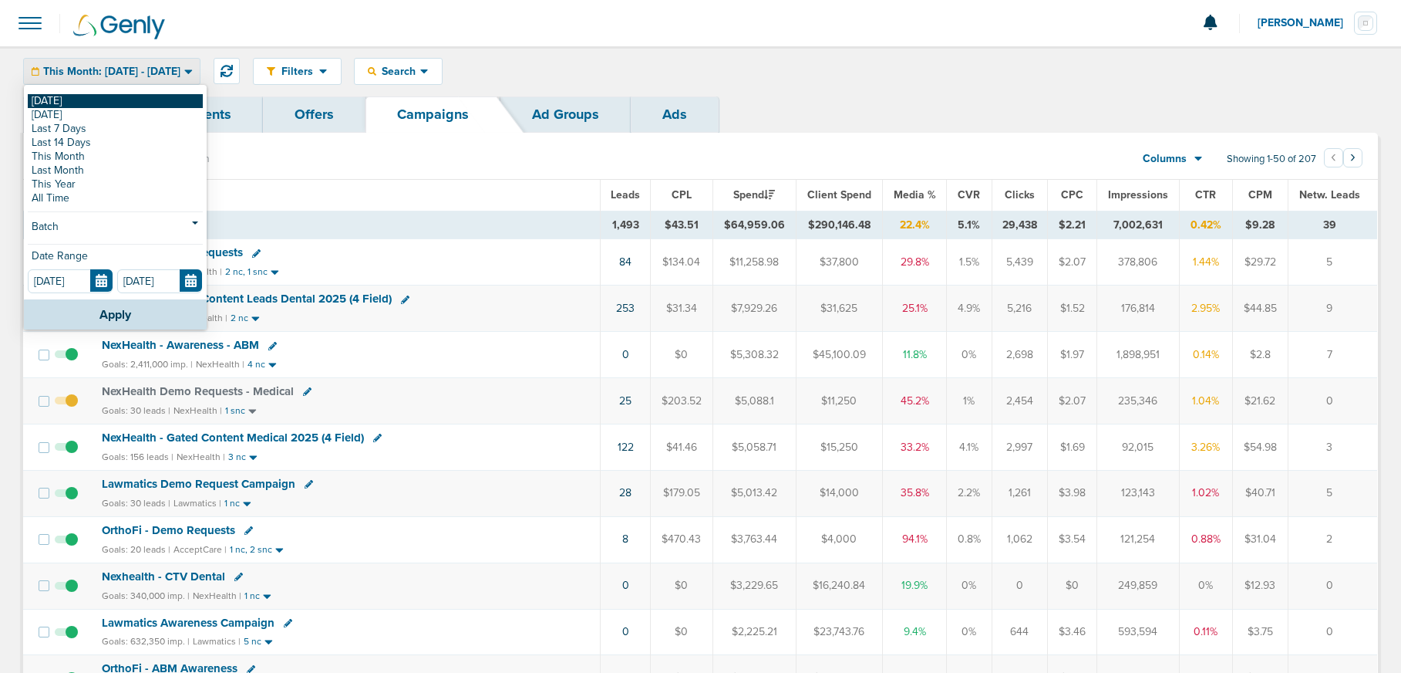
click at [126, 102] on link "[DATE]" at bounding box center [115, 101] width 175 height 14
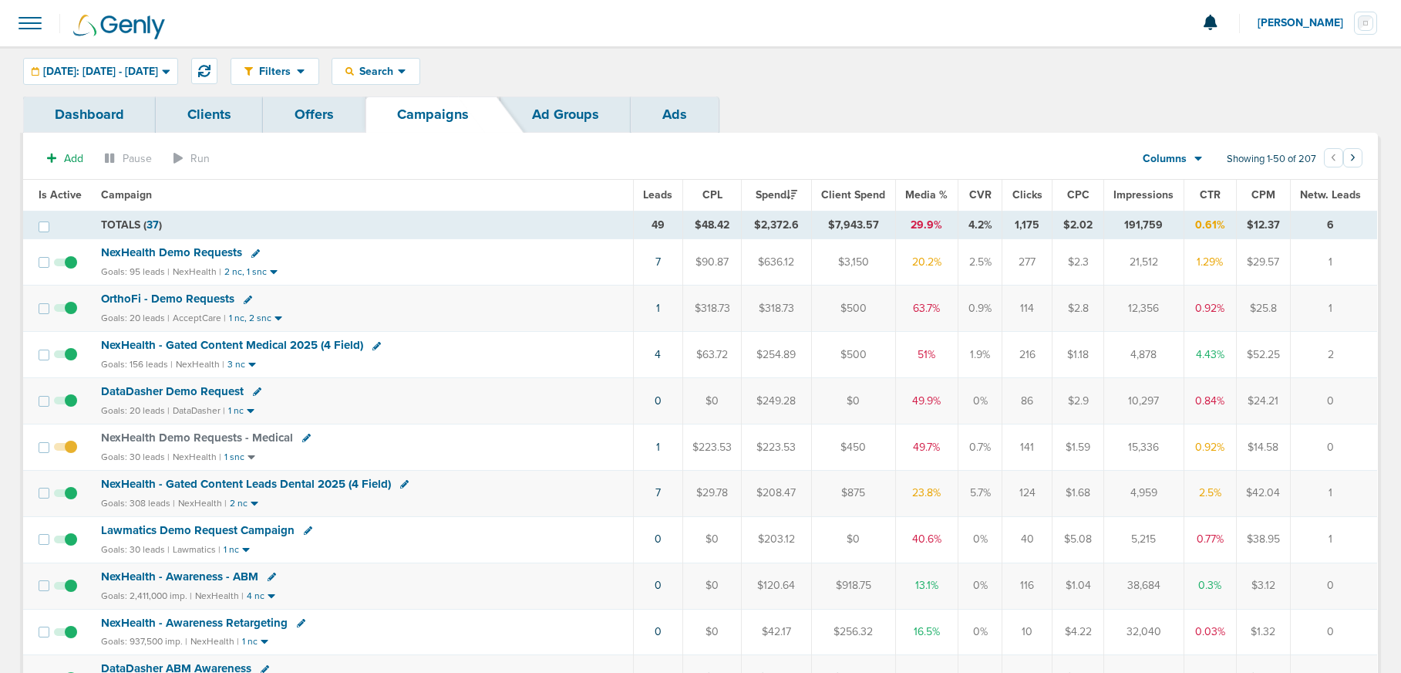
click at [145, 251] on span "NexHealth Demo Requests" at bounding box center [171, 252] width 141 height 14
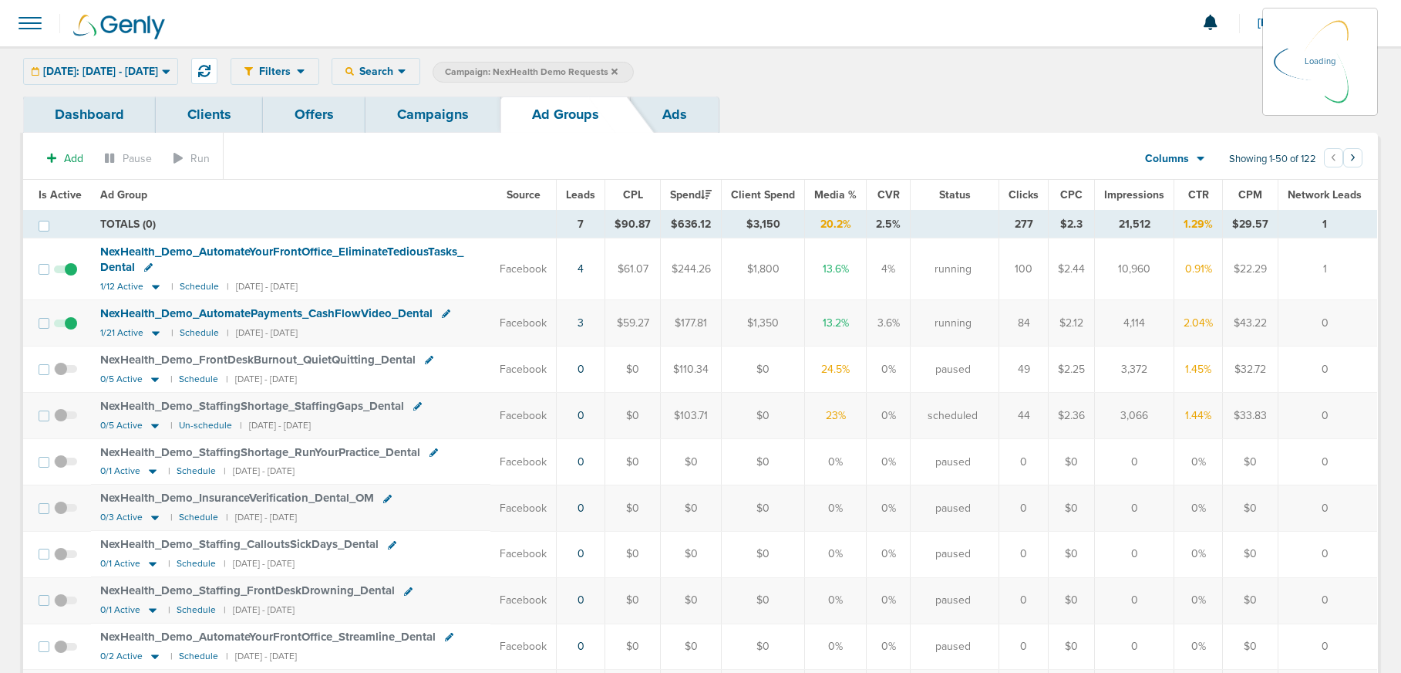
scroll to position [2, 0]
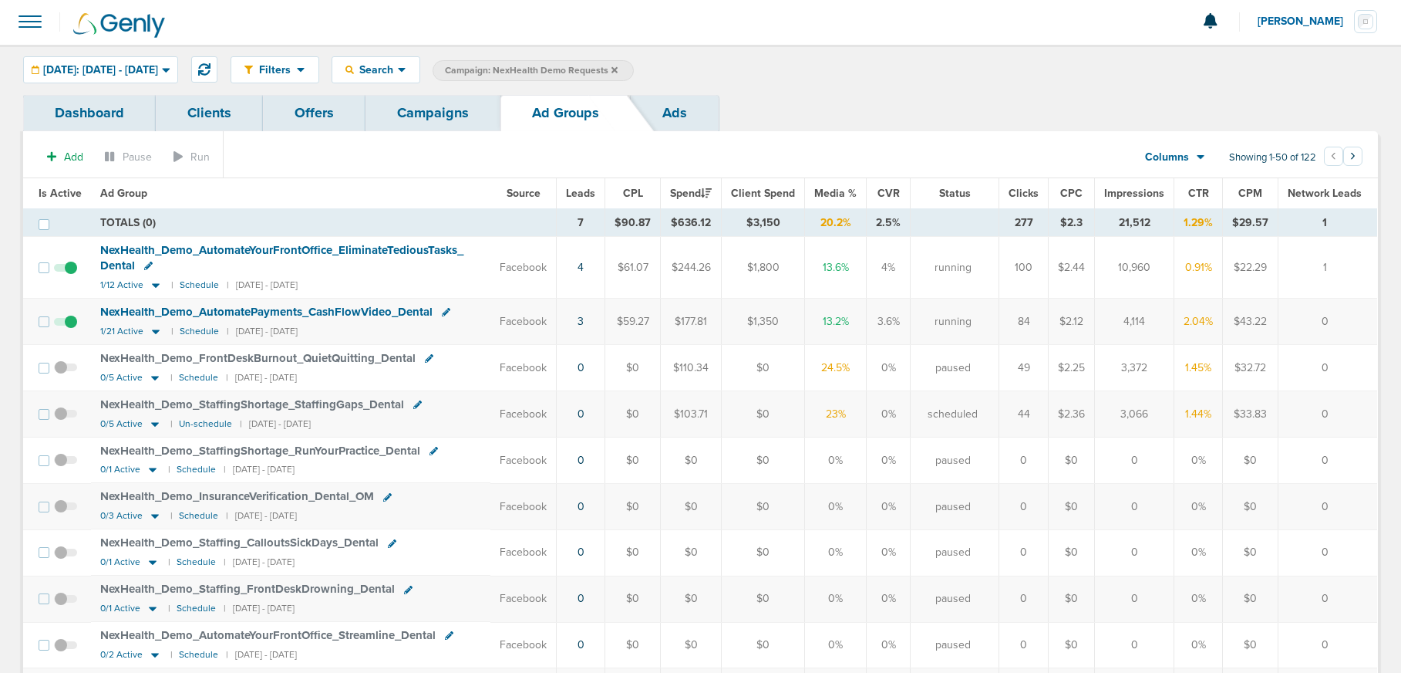
click at [404, 122] on link "Campaigns" at bounding box center [433, 113] width 135 height 36
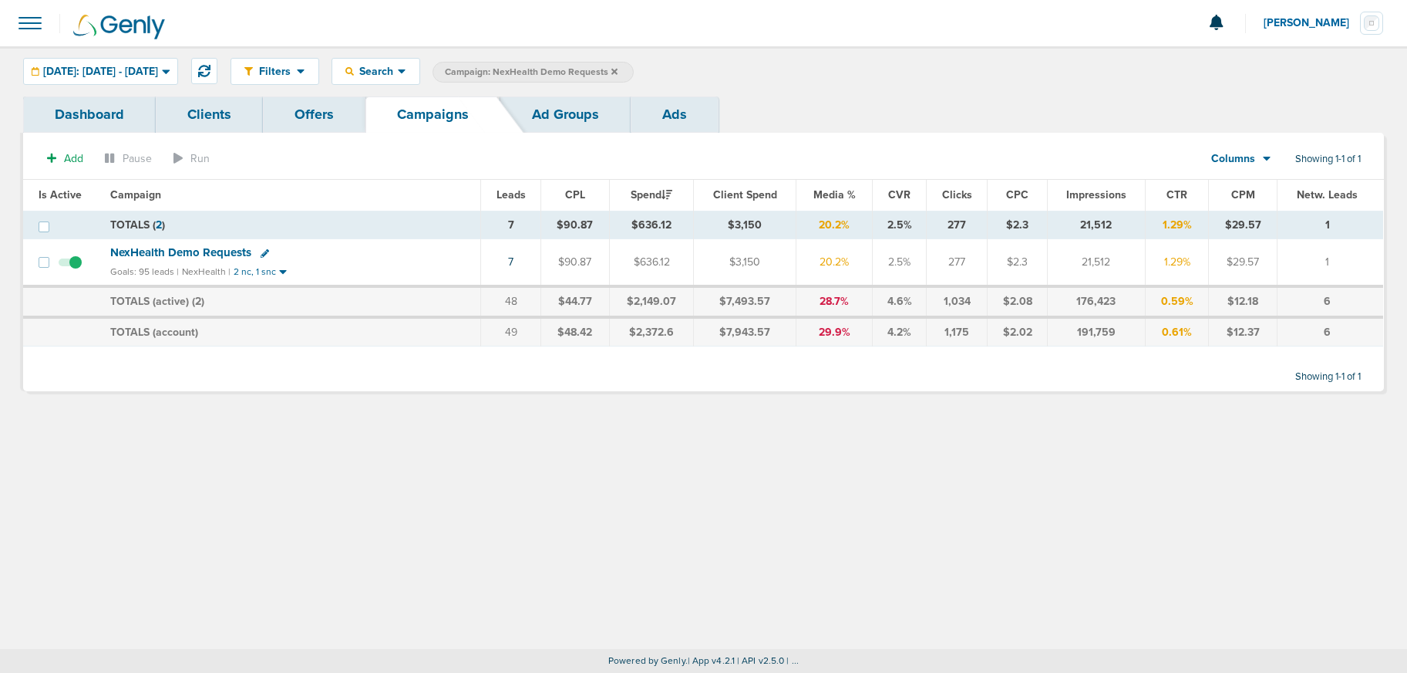
click at [618, 70] on icon at bounding box center [615, 71] width 6 height 6
